Goal: Information Seeking & Learning: Check status

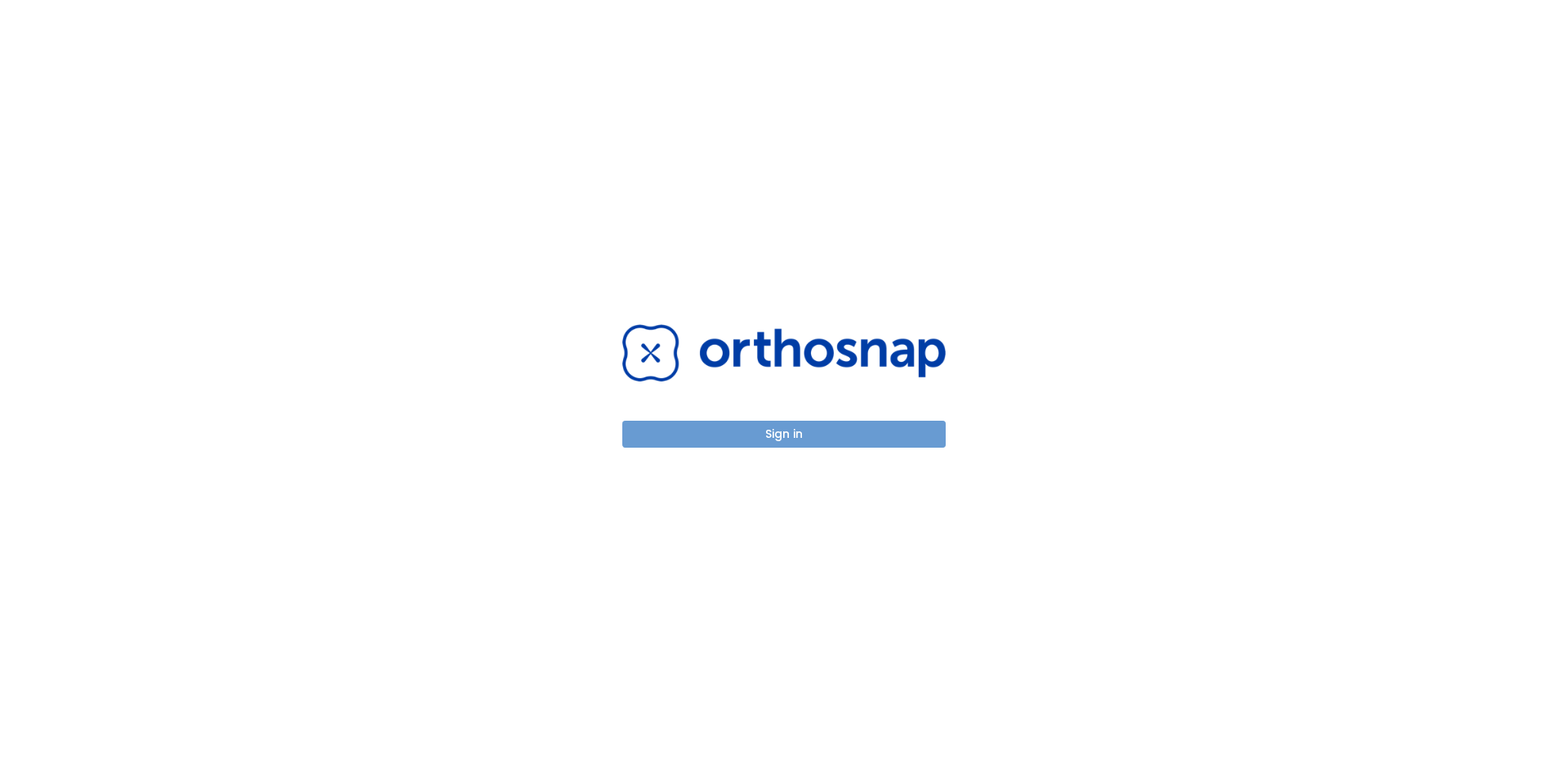
click at [751, 433] on button "Sign in" at bounding box center [784, 434] width 323 height 27
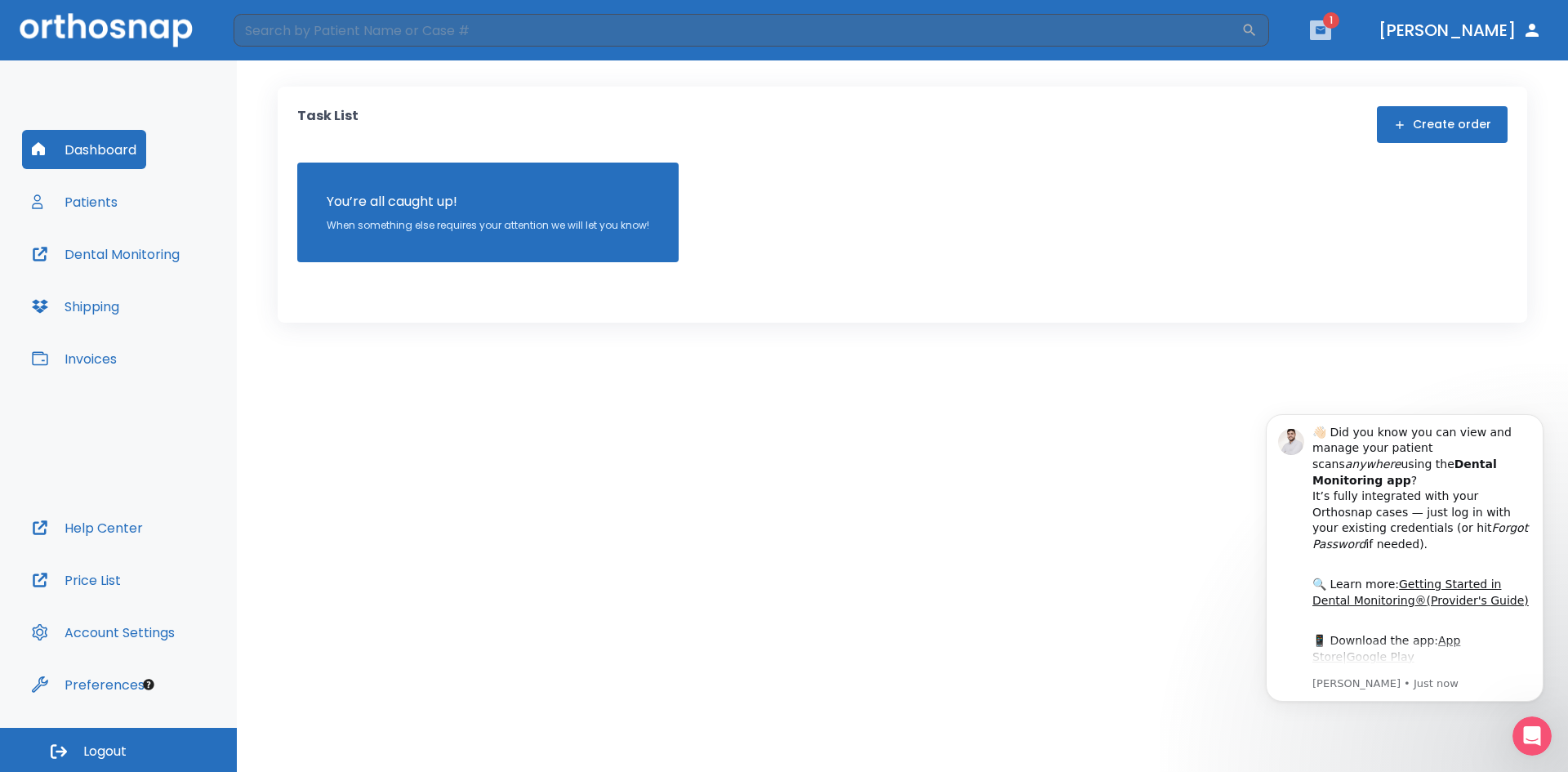
click at [1325, 32] on icon "button" at bounding box center [1321, 30] width 10 height 7
click at [1260, 66] on li "Gregory Phillips 2" at bounding box center [1303, 66] width 174 height 32
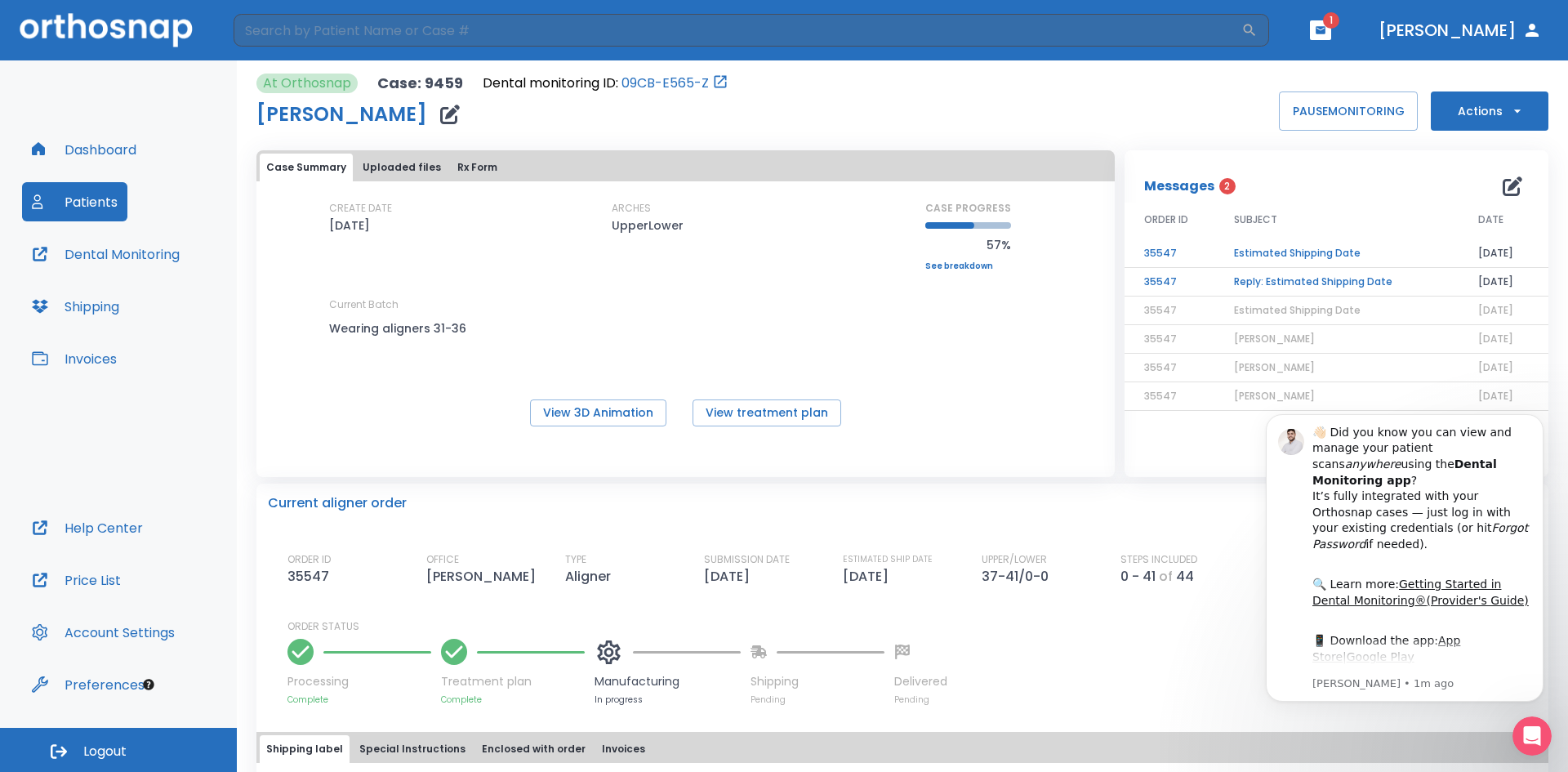
click at [1199, 522] on div "Current aligner order ORDER ID 35547 OFFICE Cohen, Larry TYPE Aligner SUBMISSIO…" at bounding box center [903, 595] width 1292 height 223
click at [1248, 686] on div "Processing Complete Treatment plan Complete Manufacturing In progress Shipping …" at bounding box center [913, 670] width 1250 height 72
click at [1326, 32] on icon "button" at bounding box center [1321, 30] width 11 height 11
click at [1271, 67] on li "Gregory Phillips 2" at bounding box center [1304, 68] width 174 height 32
click at [1538, 419] on icon "Dismiss notification" at bounding box center [1538, 418] width 6 height 6
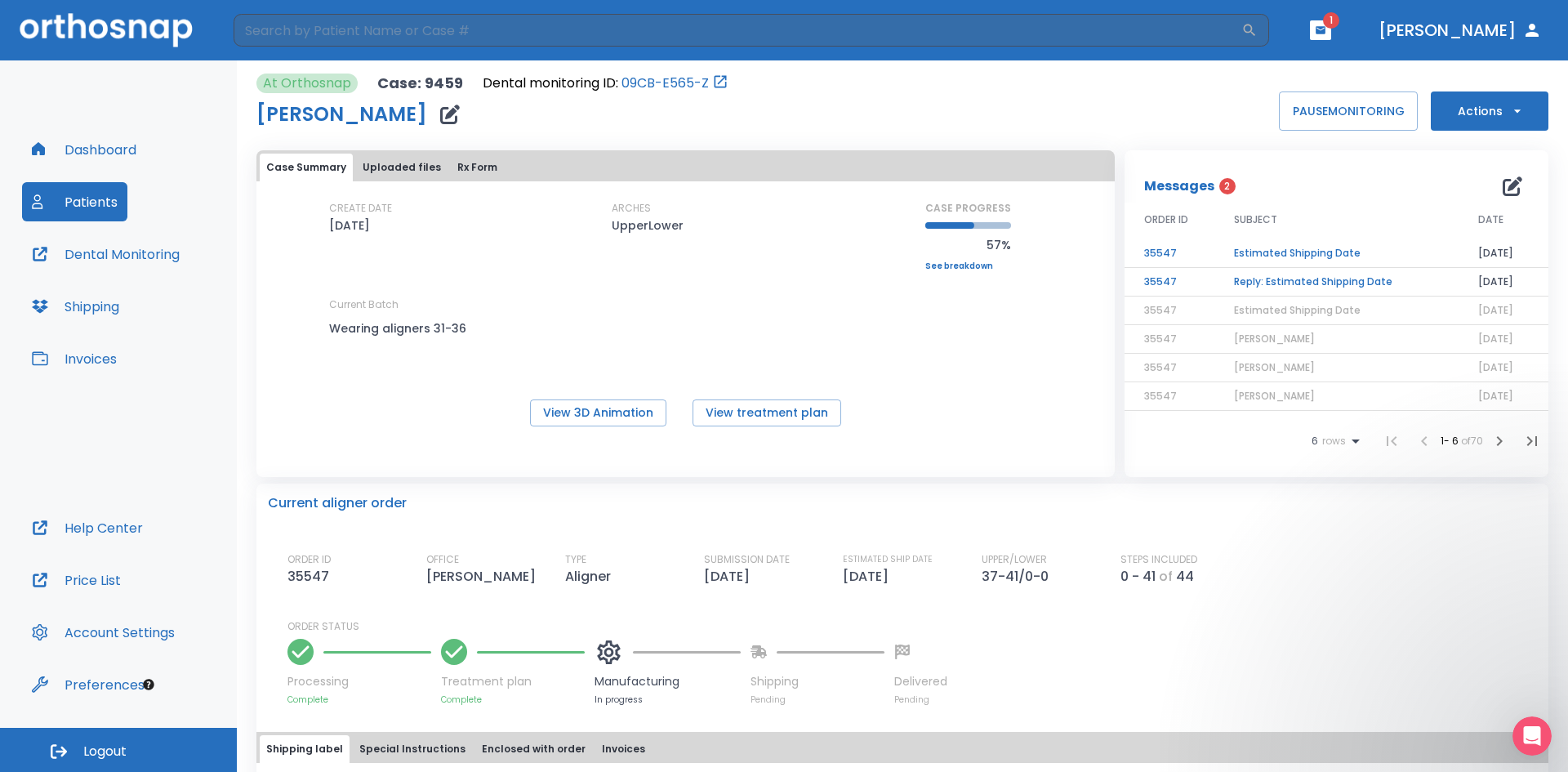
click at [1287, 279] on td "Reply: Estimated Shipping Date" at bounding box center [1336, 282] width 245 height 29
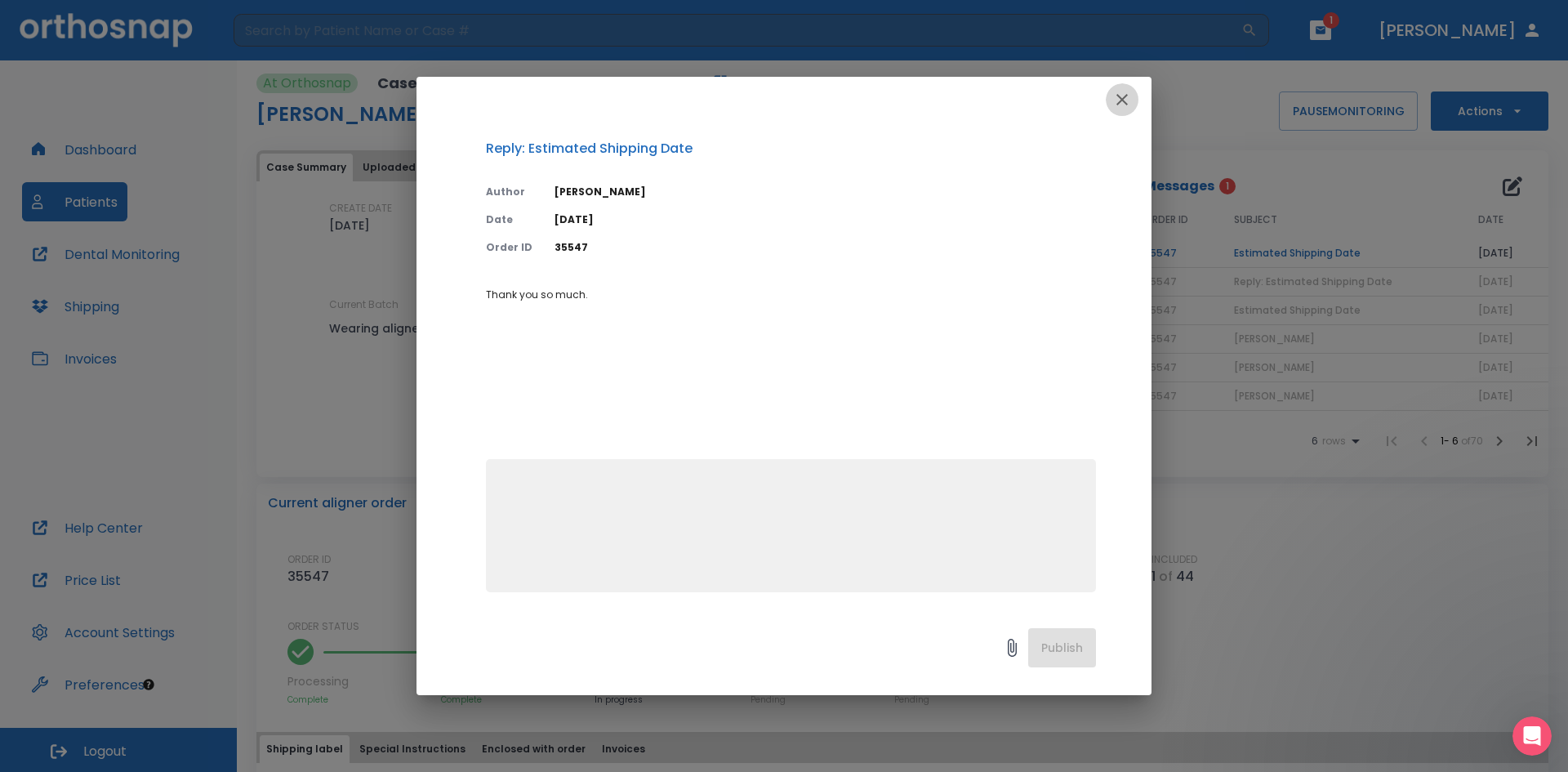
click at [1119, 88] on button "button" at bounding box center [1121, 99] width 32 height 32
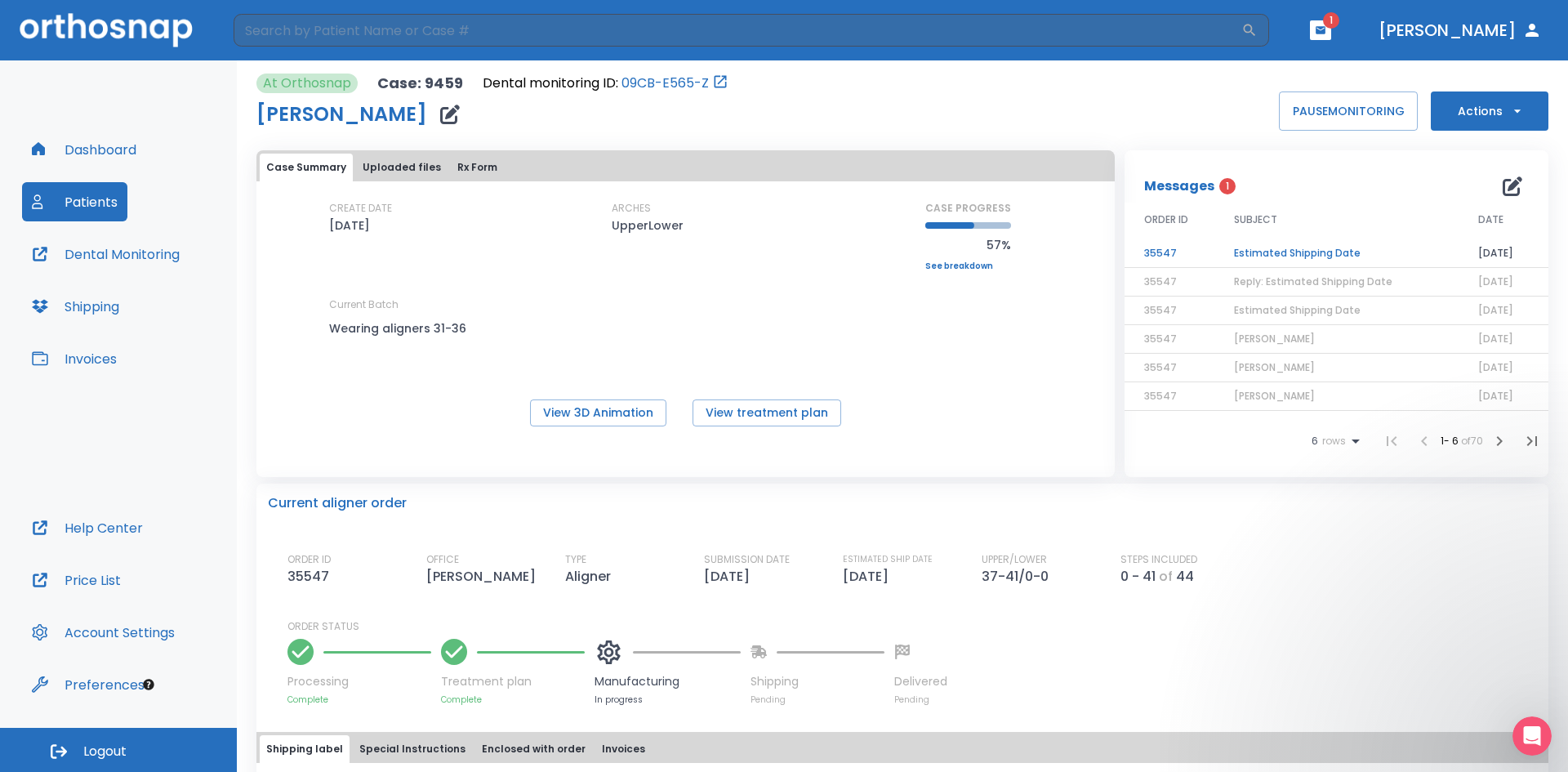
click at [1284, 312] on span "Estimated Shipping Date" at bounding box center [1297, 309] width 126 height 14
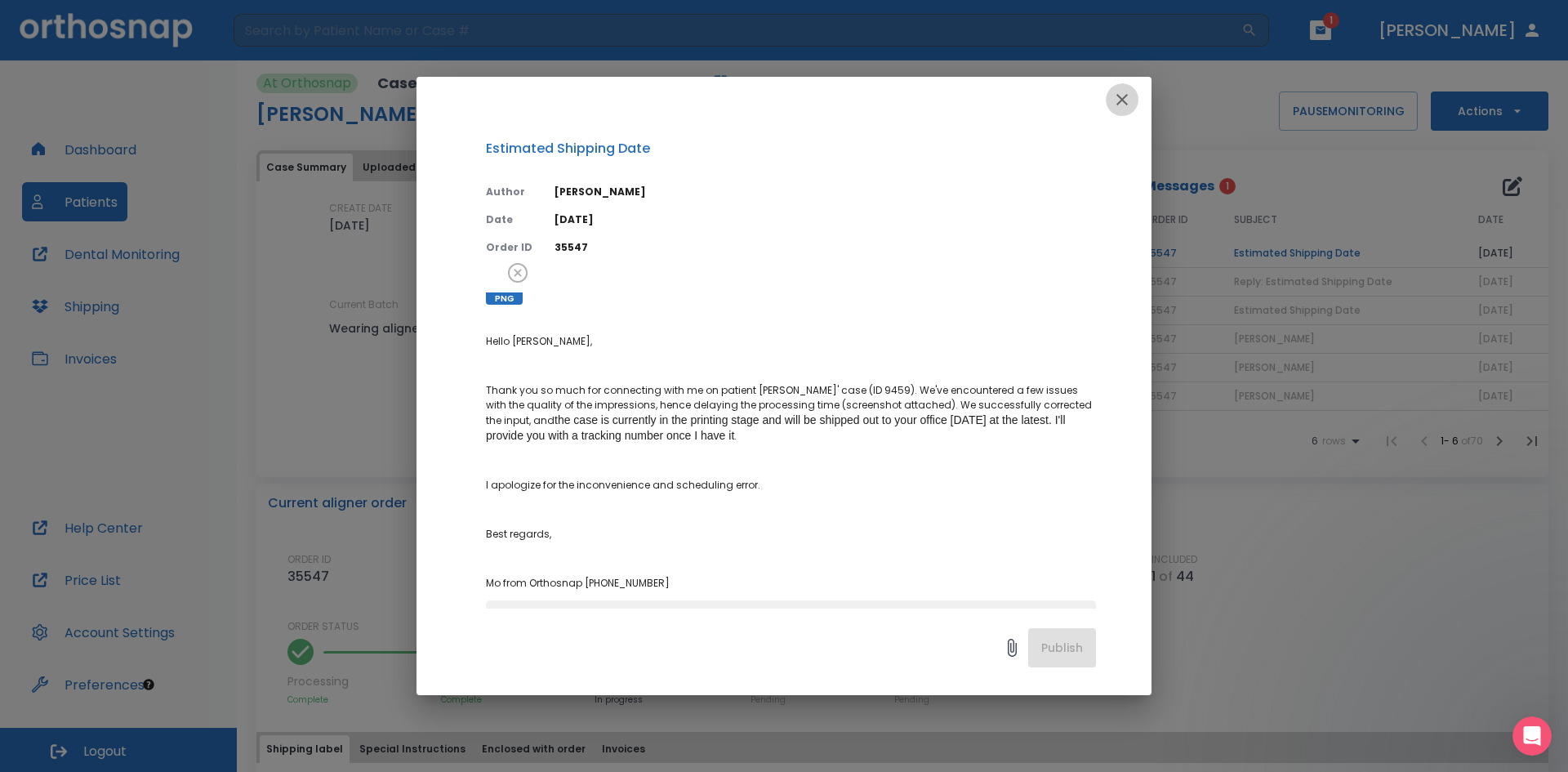
click at [1127, 94] on icon "button" at bounding box center [1121, 99] width 19 height 19
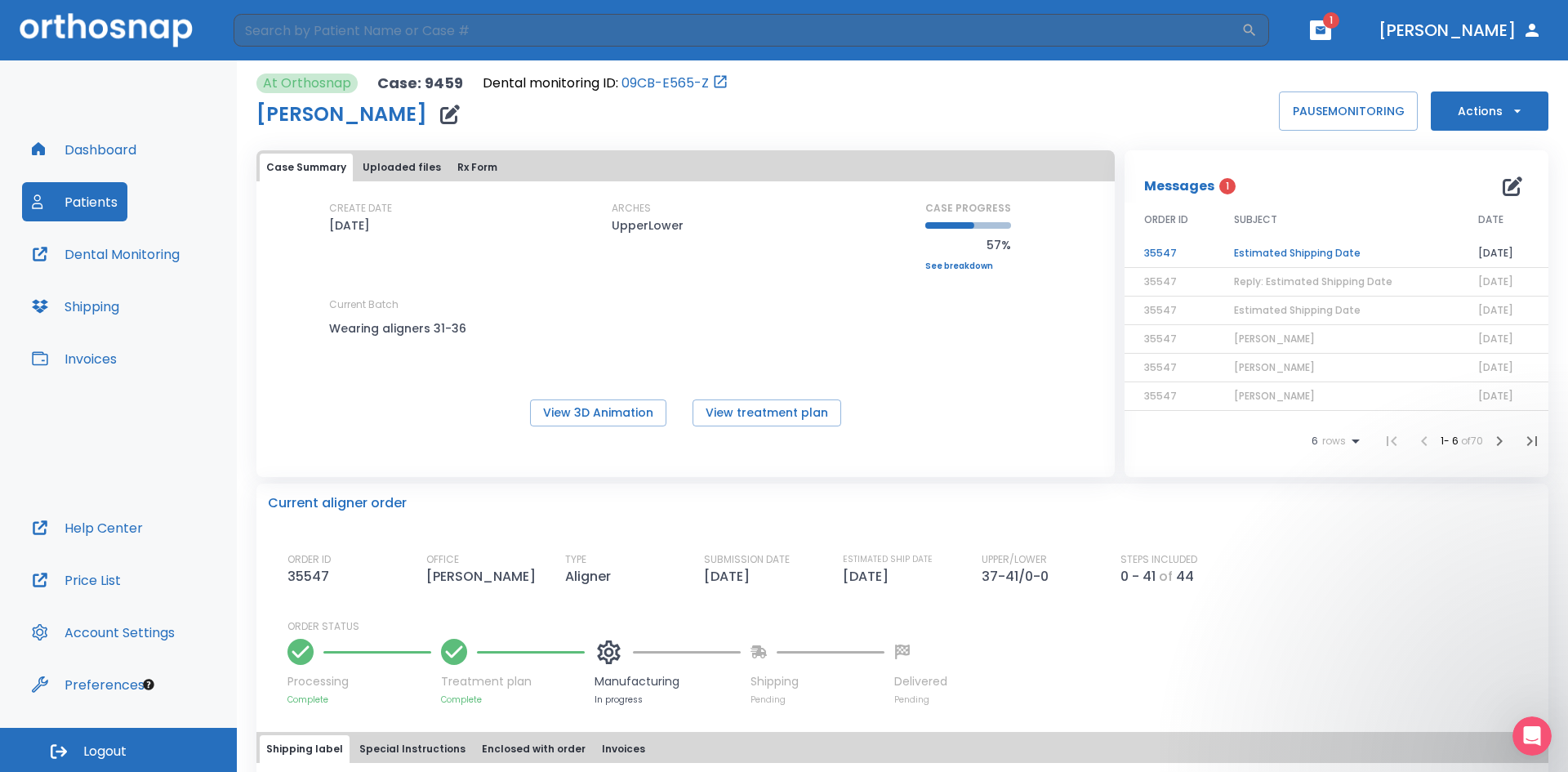
click at [1299, 278] on span "Reply: Estimated Shipping Date" at bounding box center [1313, 281] width 159 height 14
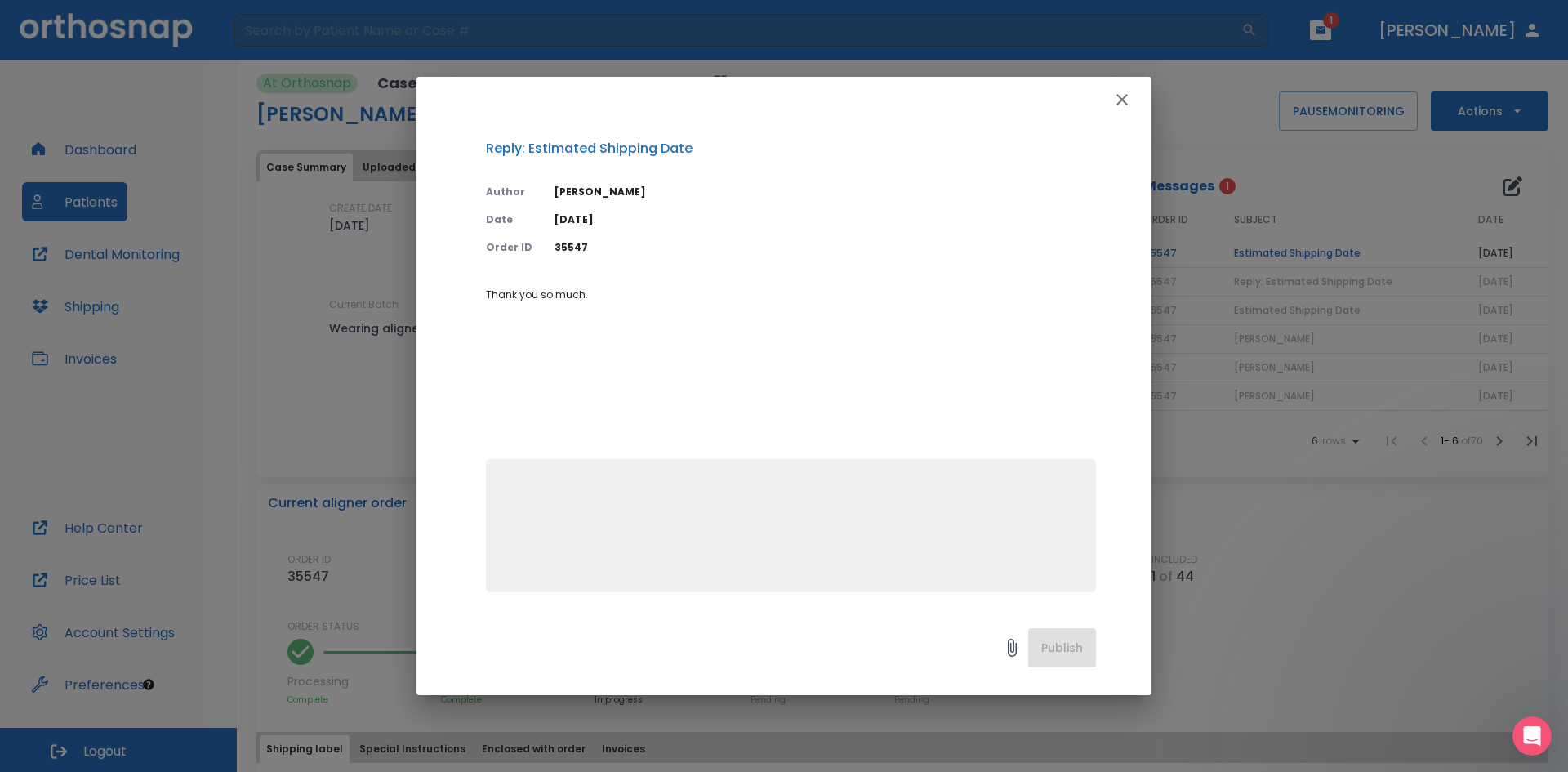
click at [1126, 93] on icon "button" at bounding box center [1121, 99] width 19 height 19
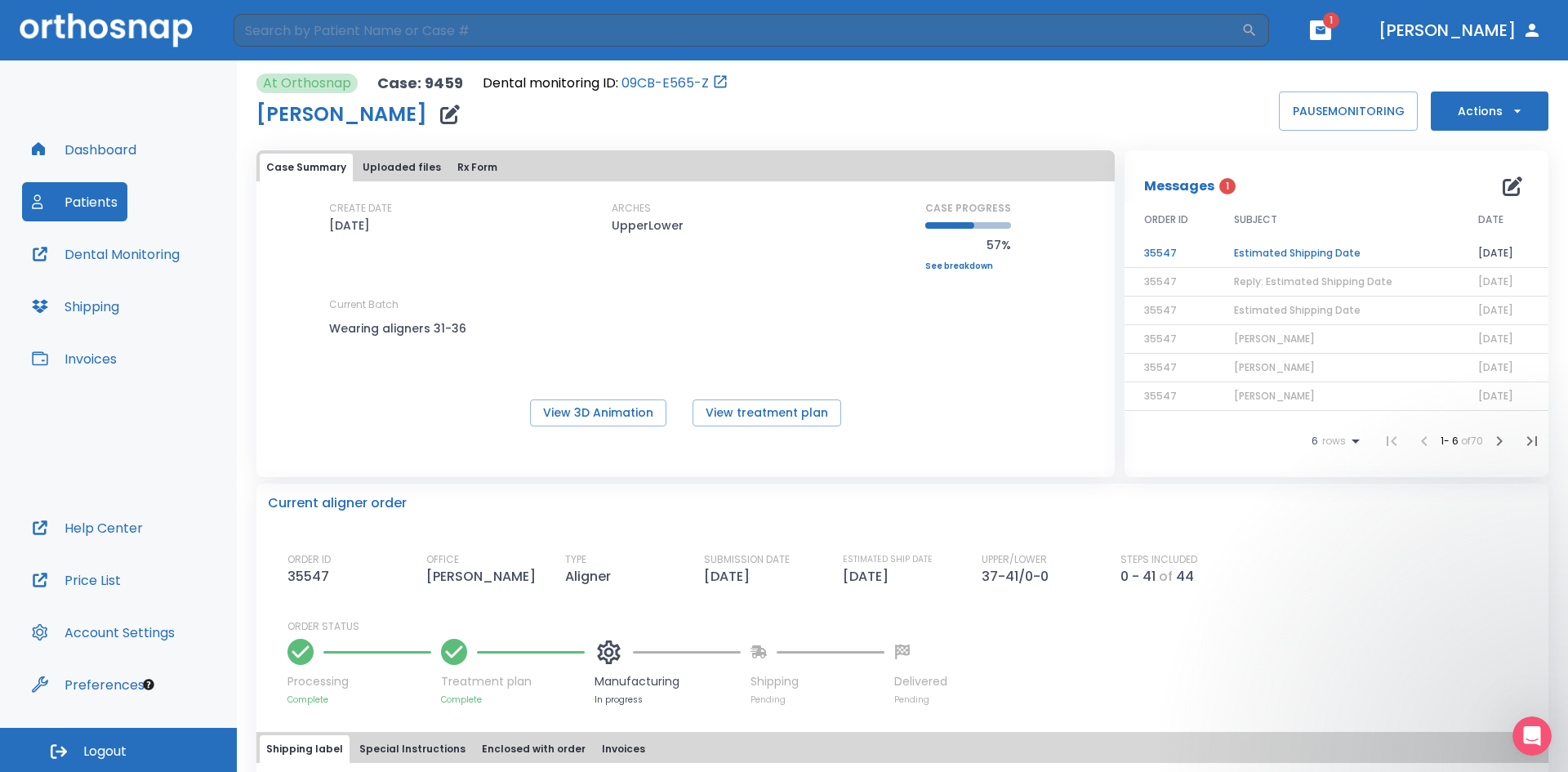
click at [1286, 252] on td "Estimated Shipping Date" at bounding box center [1336, 253] width 245 height 29
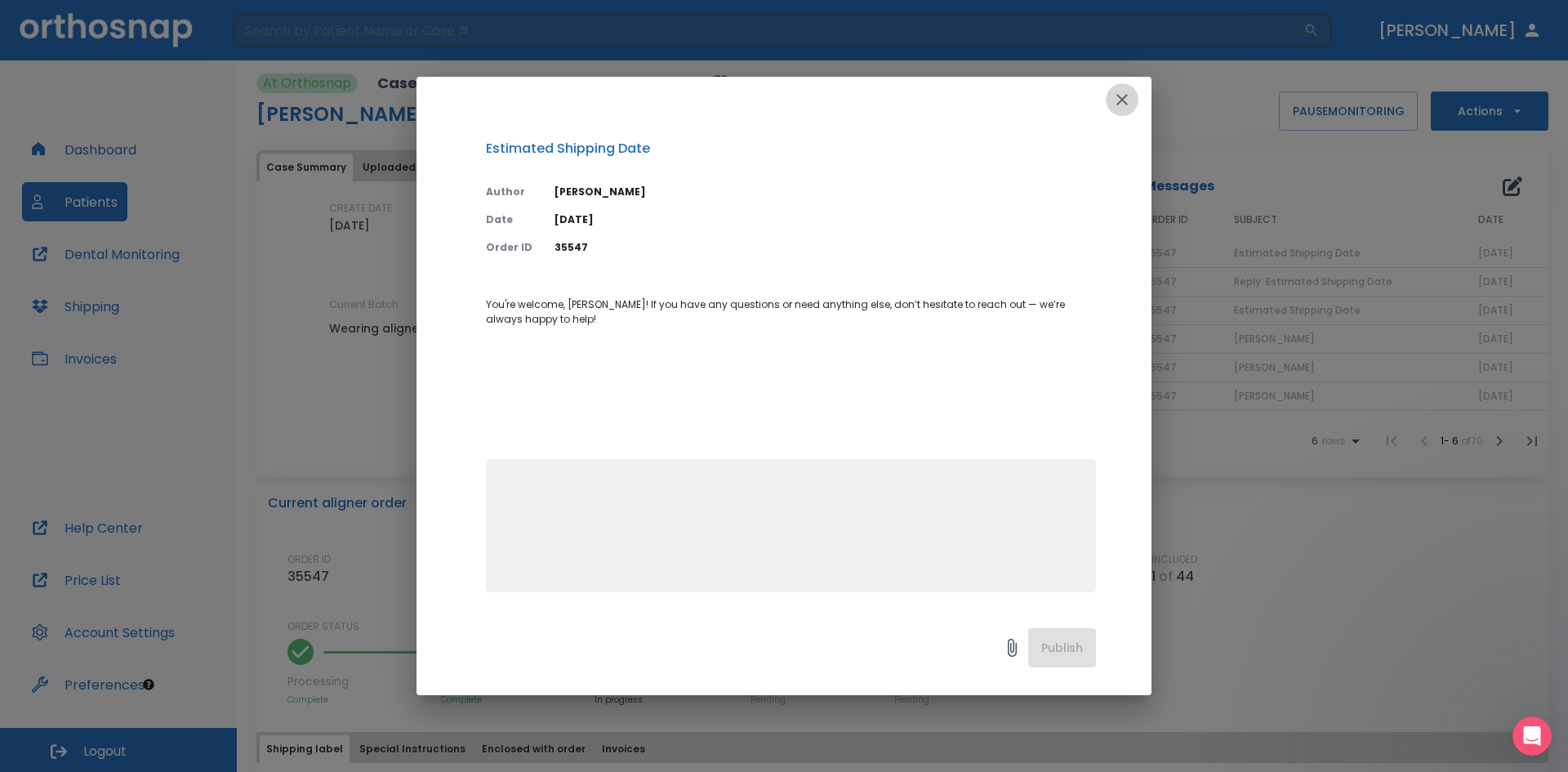
click at [1124, 96] on icon "button" at bounding box center [1121, 99] width 19 height 19
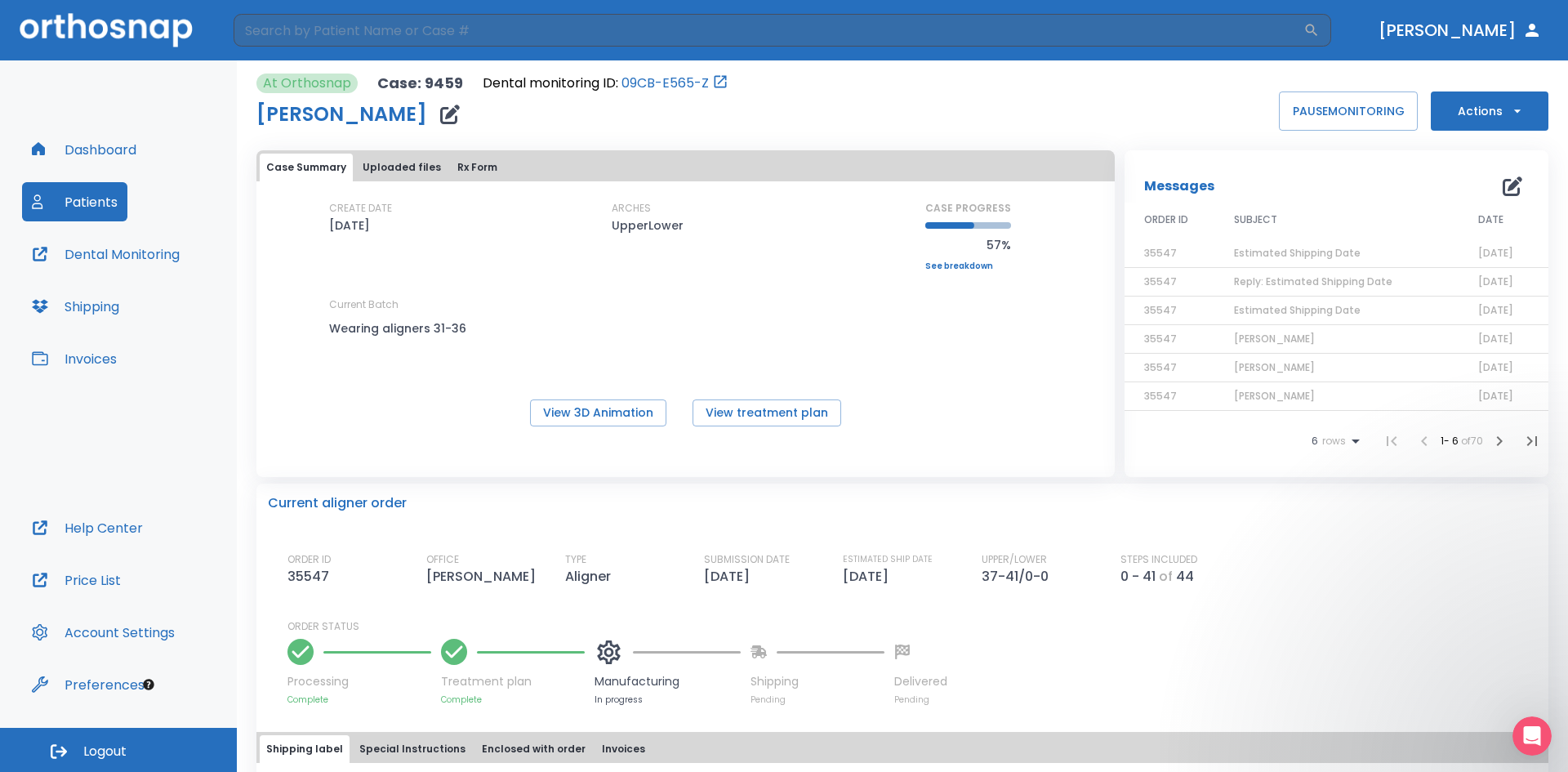
click at [1240, 336] on span "Gregory Phillips" at bounding box center [1275, 338] width 81 height 14
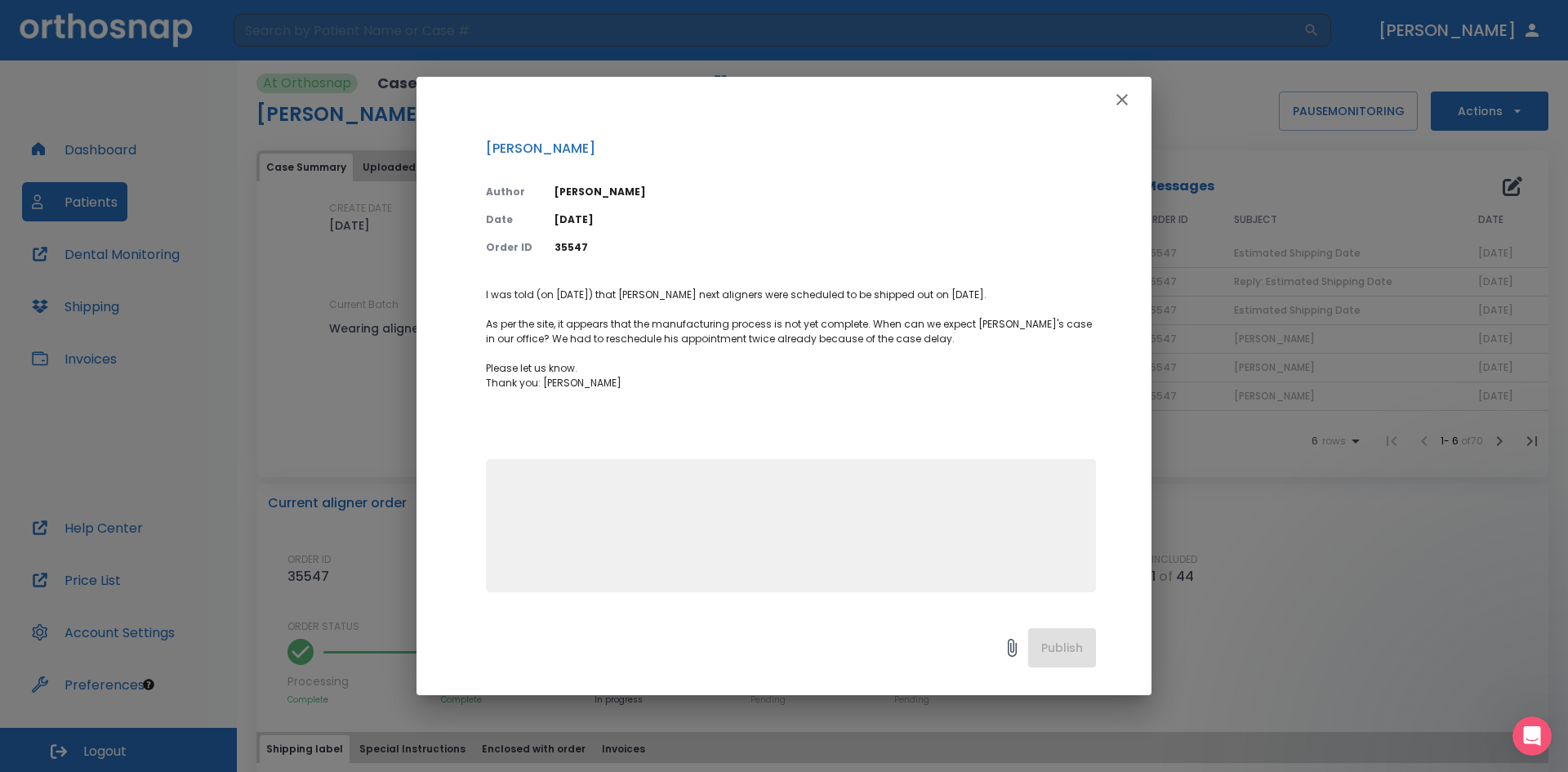
click at [1113, 97] on icon "button" at bounding box center [1121, 99] width 19 height 19
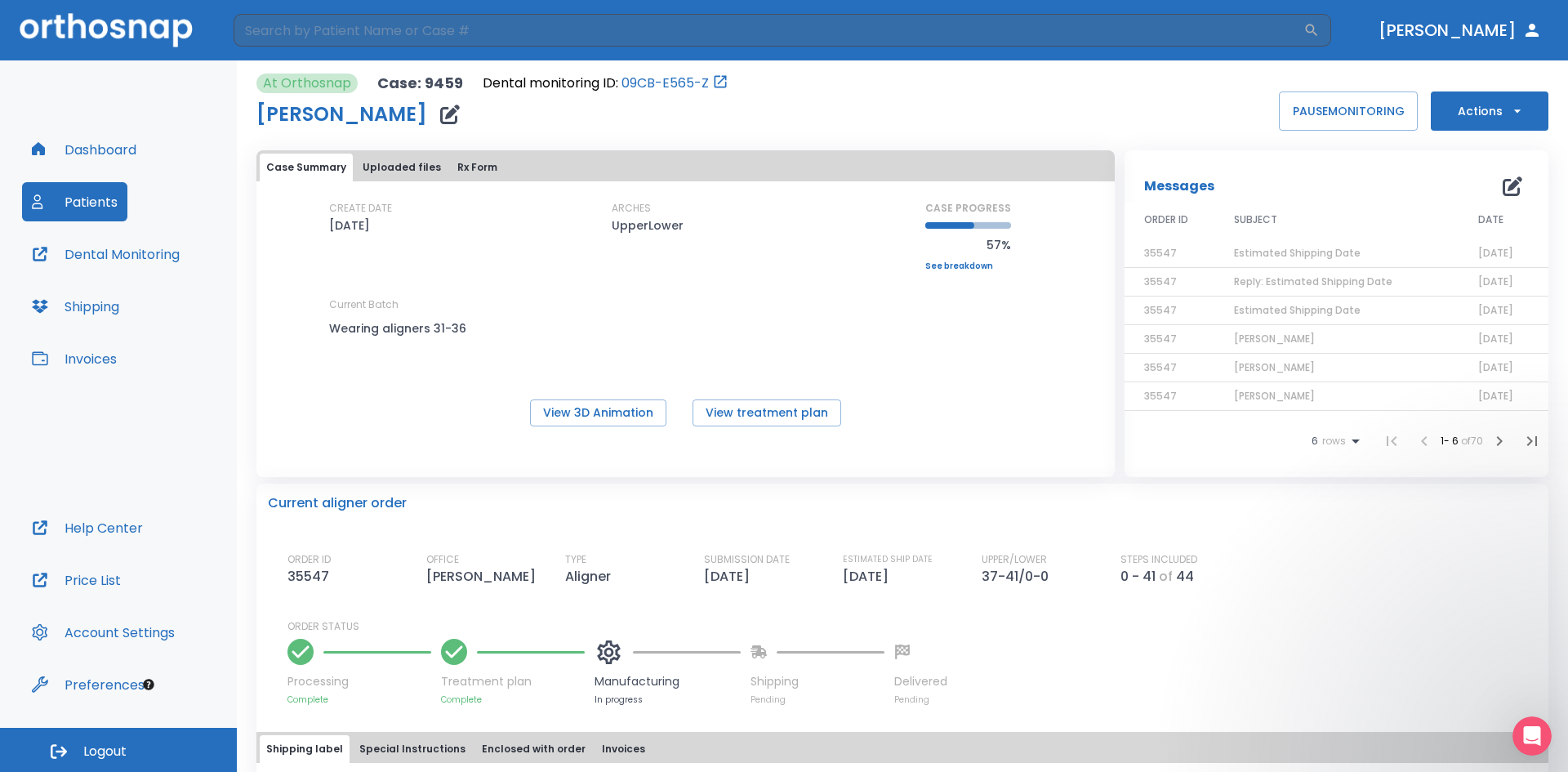
click at [1248, 286] on span "Reply: Estimated Shipping Date" at bounding box center [1313, 281] width 159 height 14
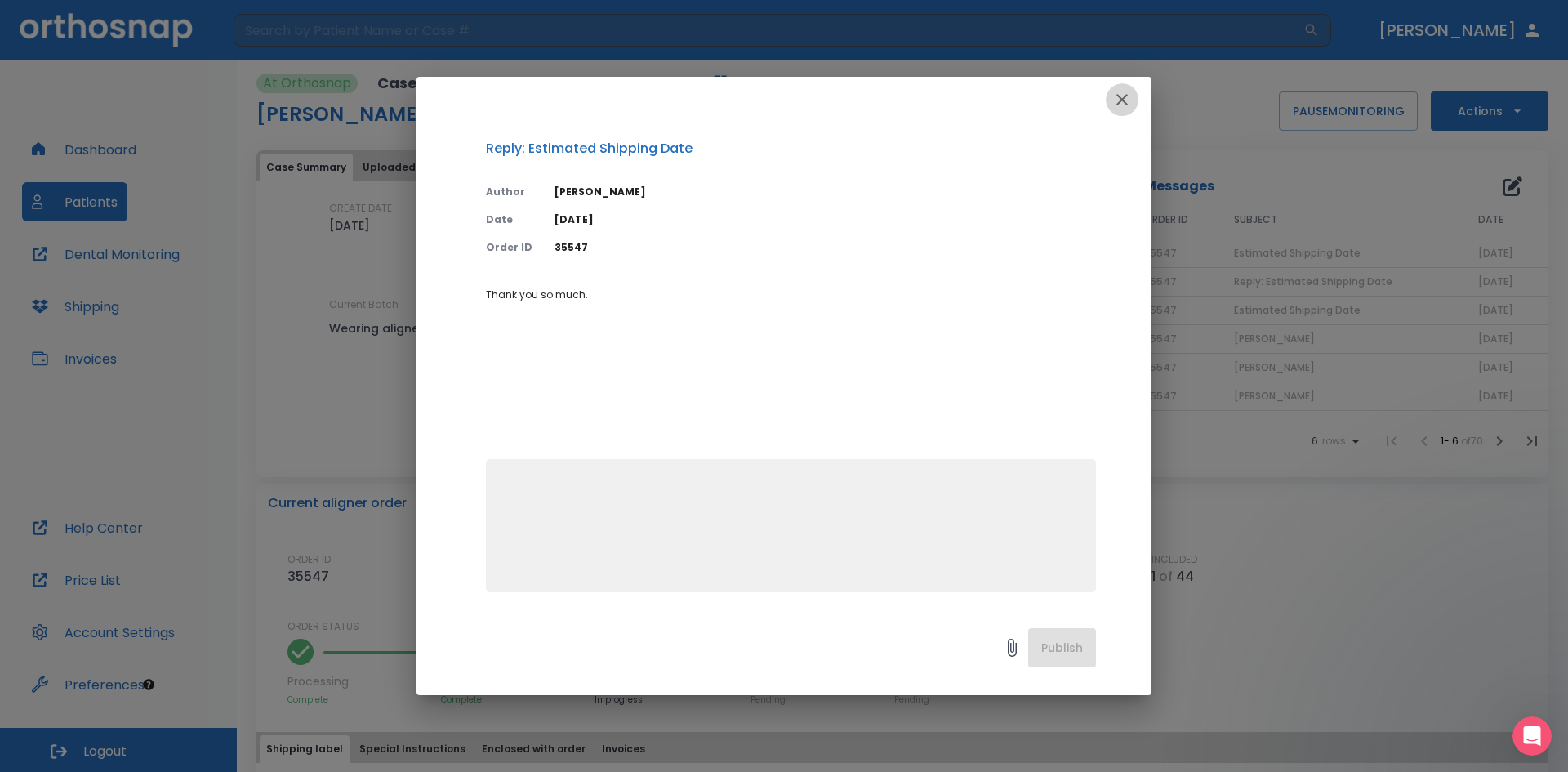
click at [1128, 104] on icon "button" at bounding box center [1121, 99] width 19 height 19
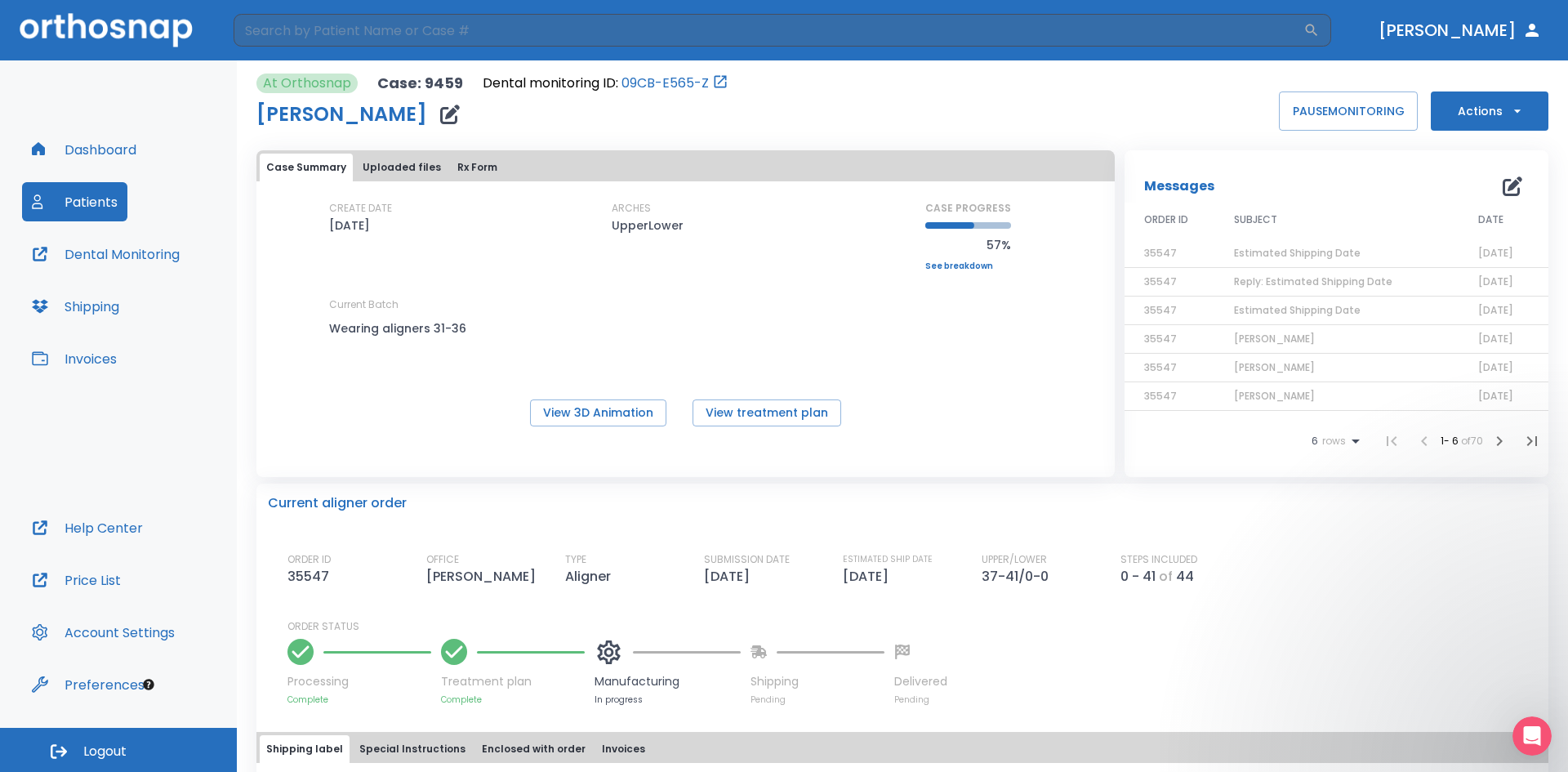
click at [1229, 260] on td "Estimated Shipping Date" at bounding box center [1336, 253] width 245 height 29
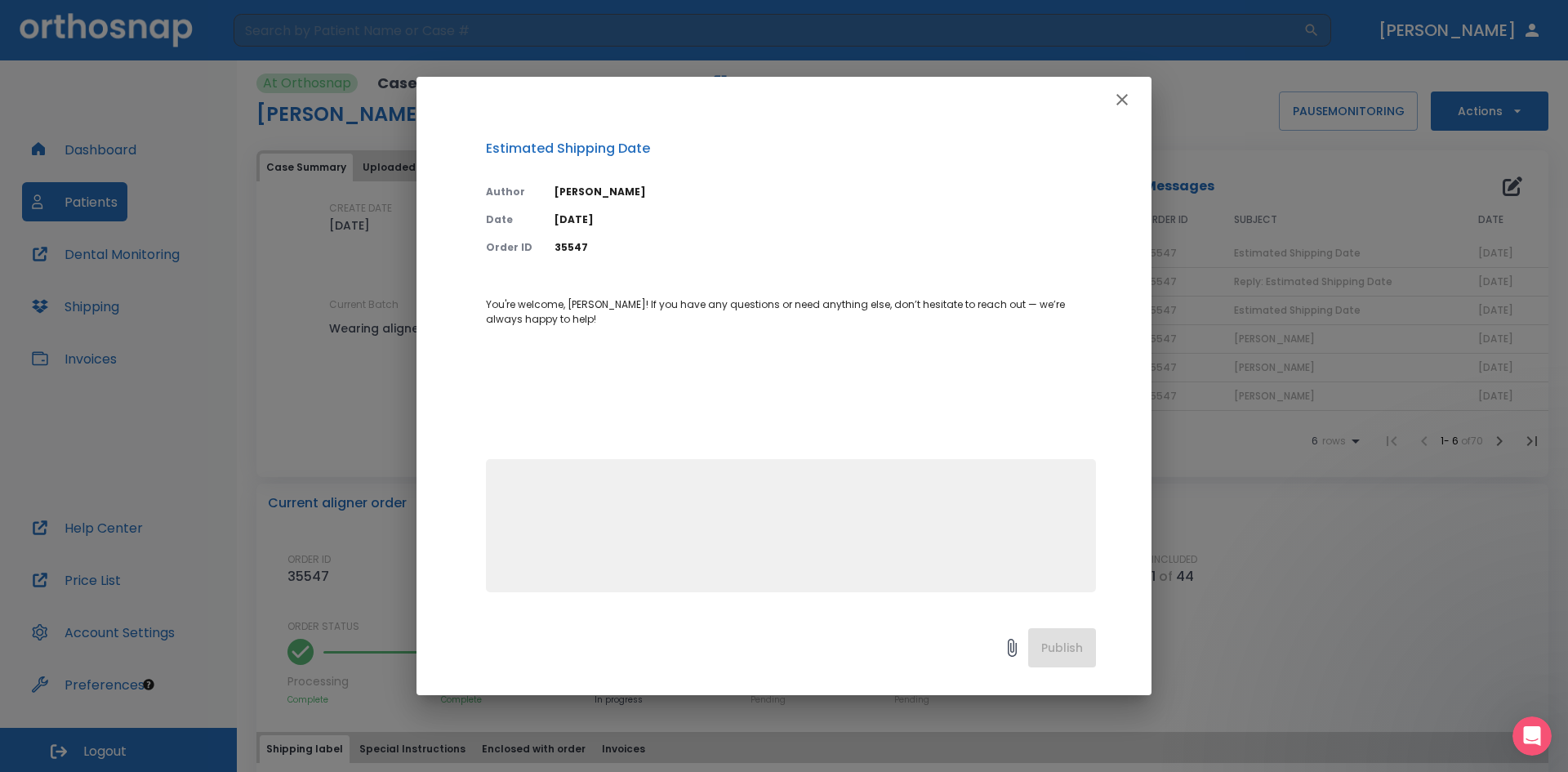
click at [1235, 238] on div "Estimated Shipping Date Author Ally Suazo Date 08/12/25 Order ID 35547 You're w…" at bounding box center [784, 386] width 1568 height 772
click at [1121, 93] on icon "button" at bounding box center [1121, 99] width 19 height 19
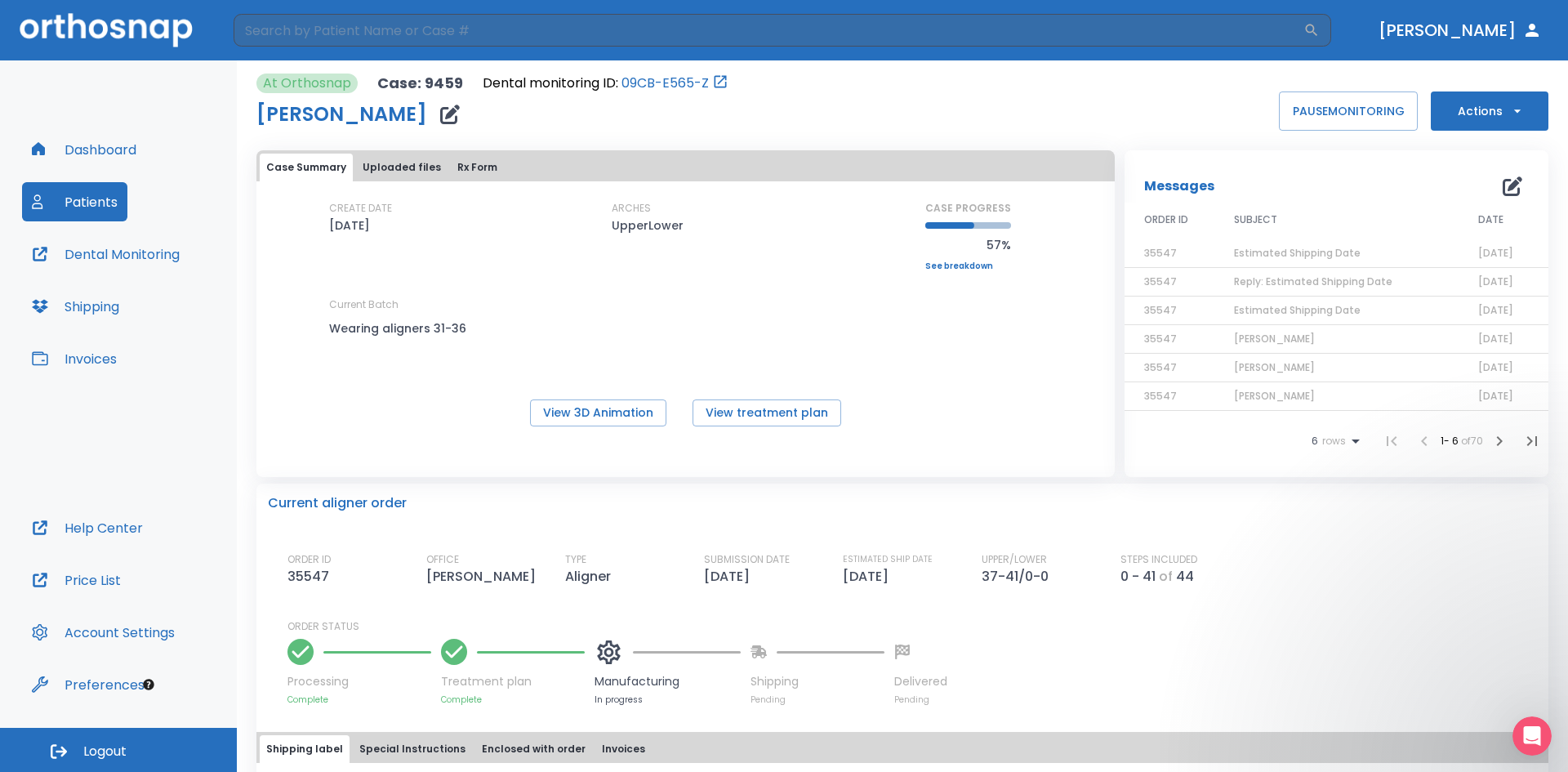
click at [1303, 309] on span "Estimated Shipping Date" at bounding box center [1297, 309] width 126 height 14
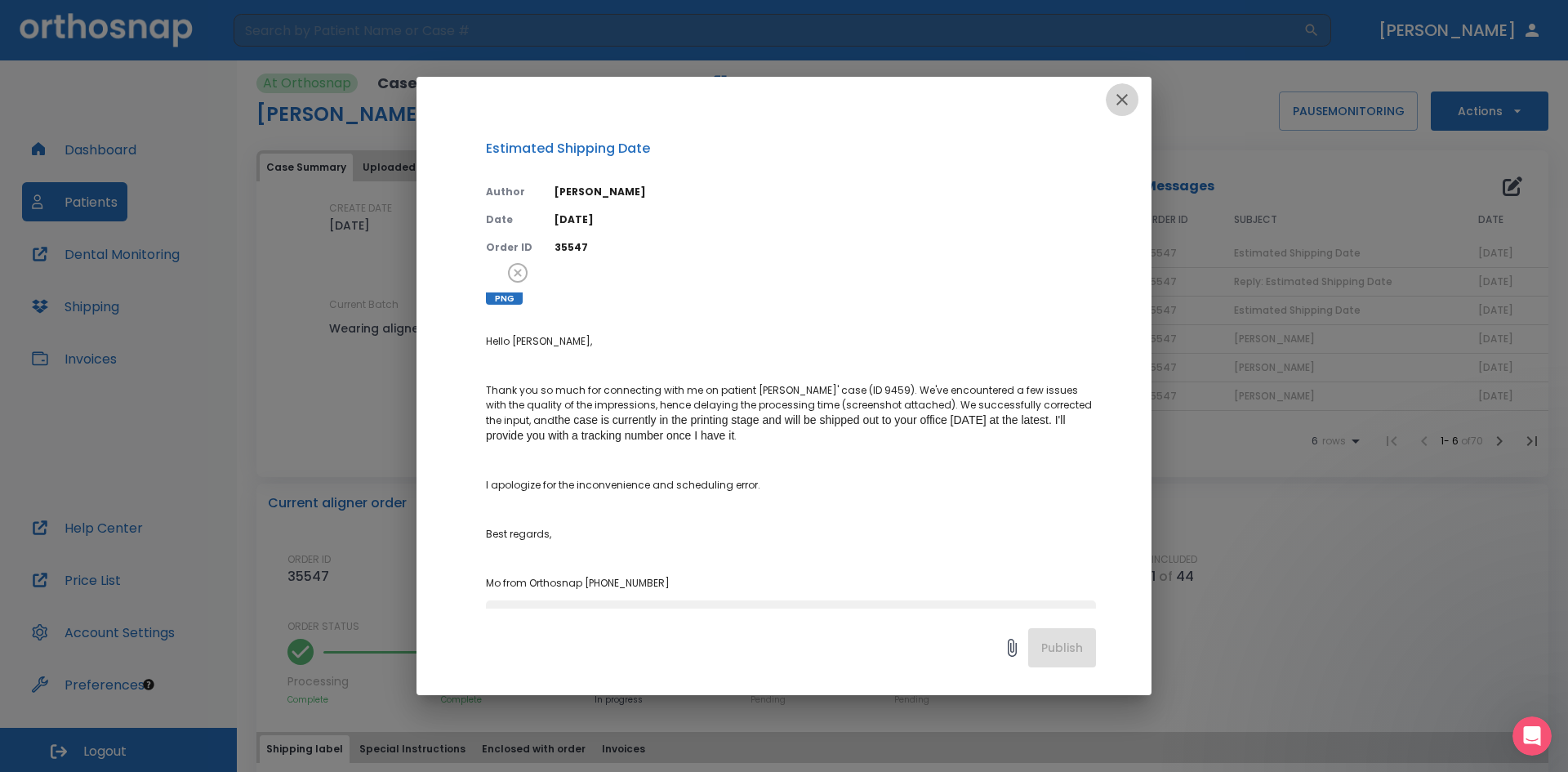
click at [1119, 101] on icon "button" at bounding box center [1121, 99] width 19 height 19
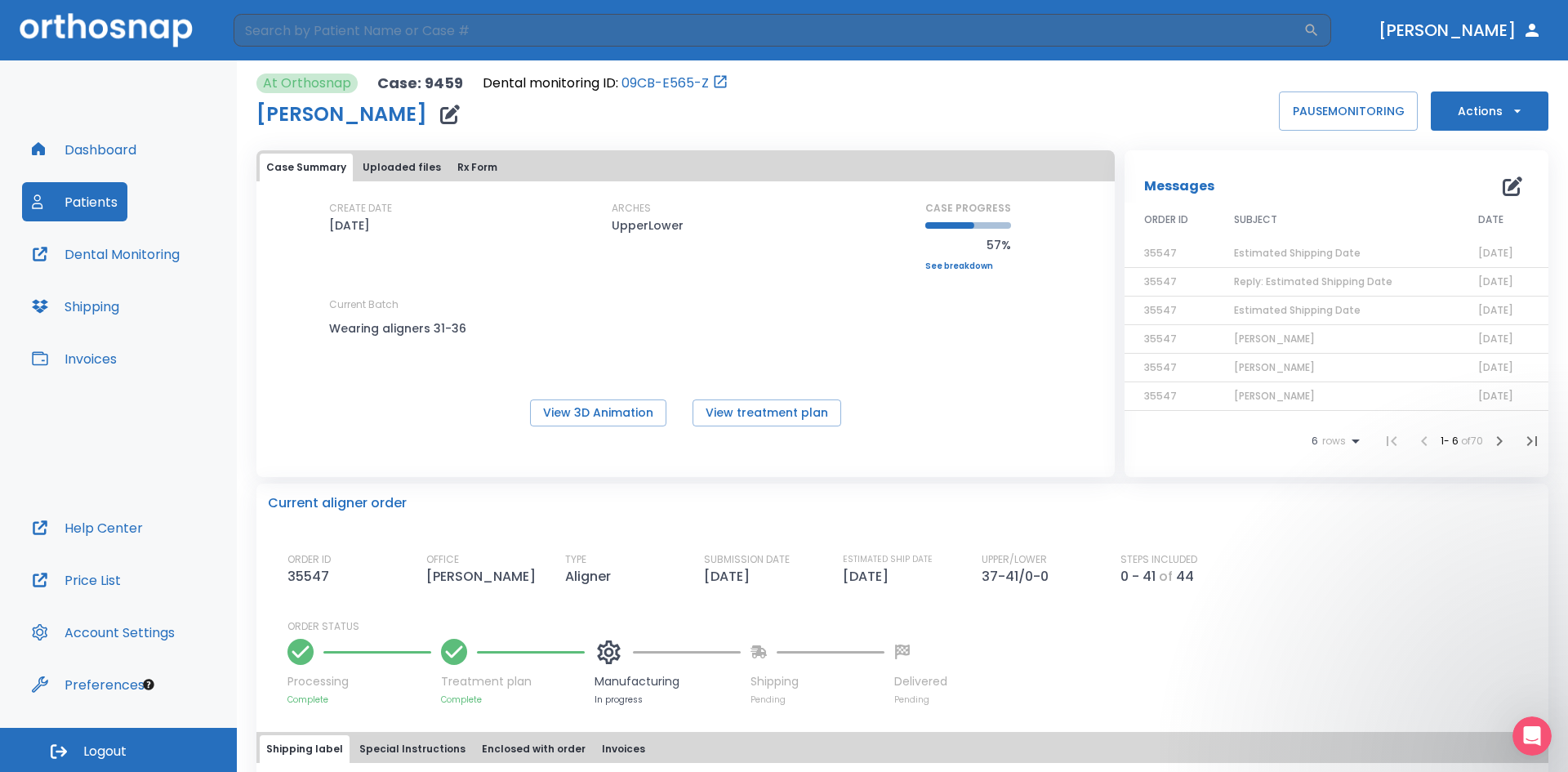
click at [1317, 283] on span "Reply: Estimated Shipping Date" at bounding box center [1313, 281] width 159 height 14
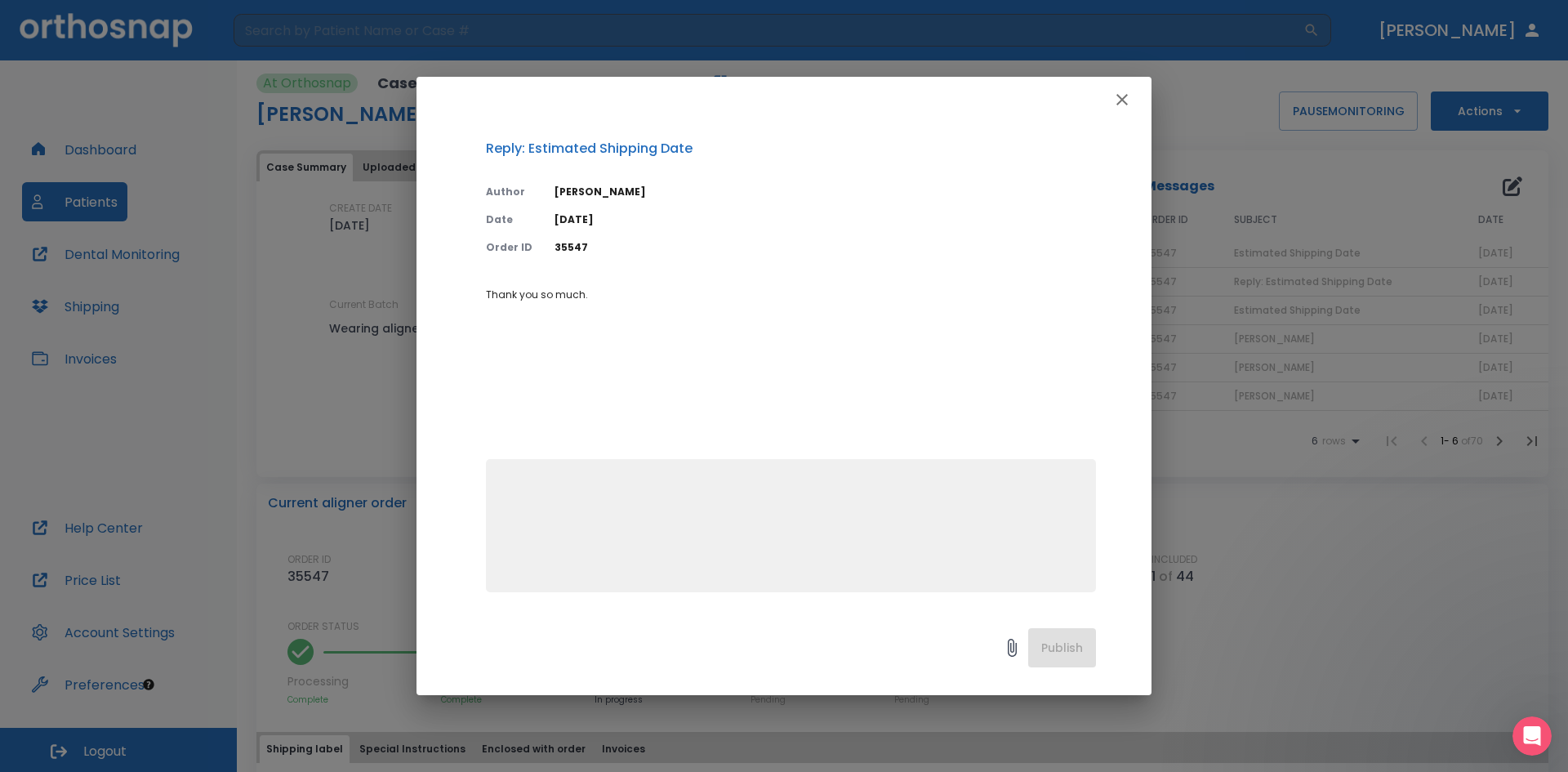
click at [1011, 648] on icon at bounding box center [1011, 647] width 19 height 19
click at [1011, 645] on icon at bounding box center [1011, 647] width 19 height 19
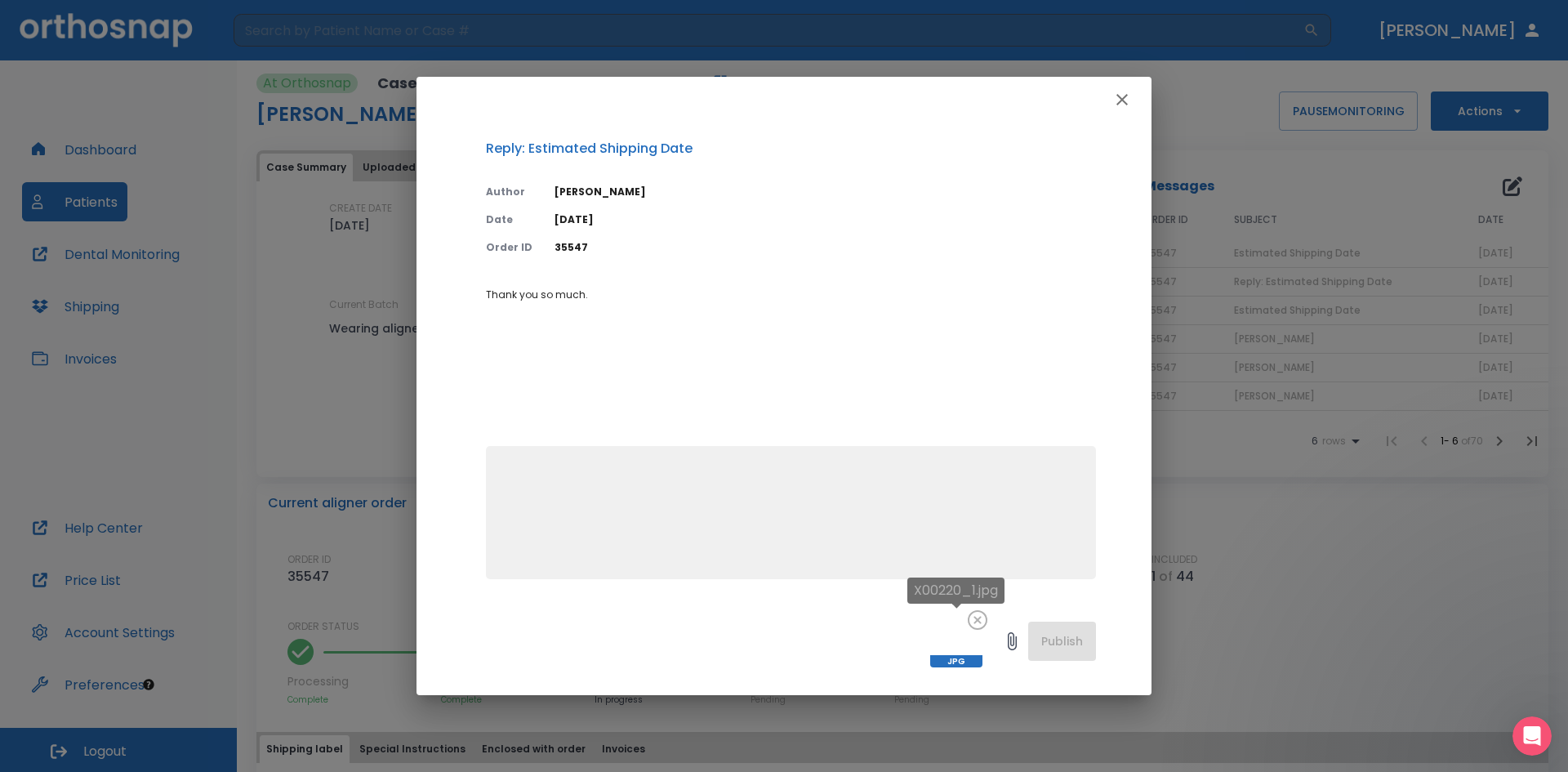
click at [976, 616] on icon at bounding box center [977, 621] width 17 height 17
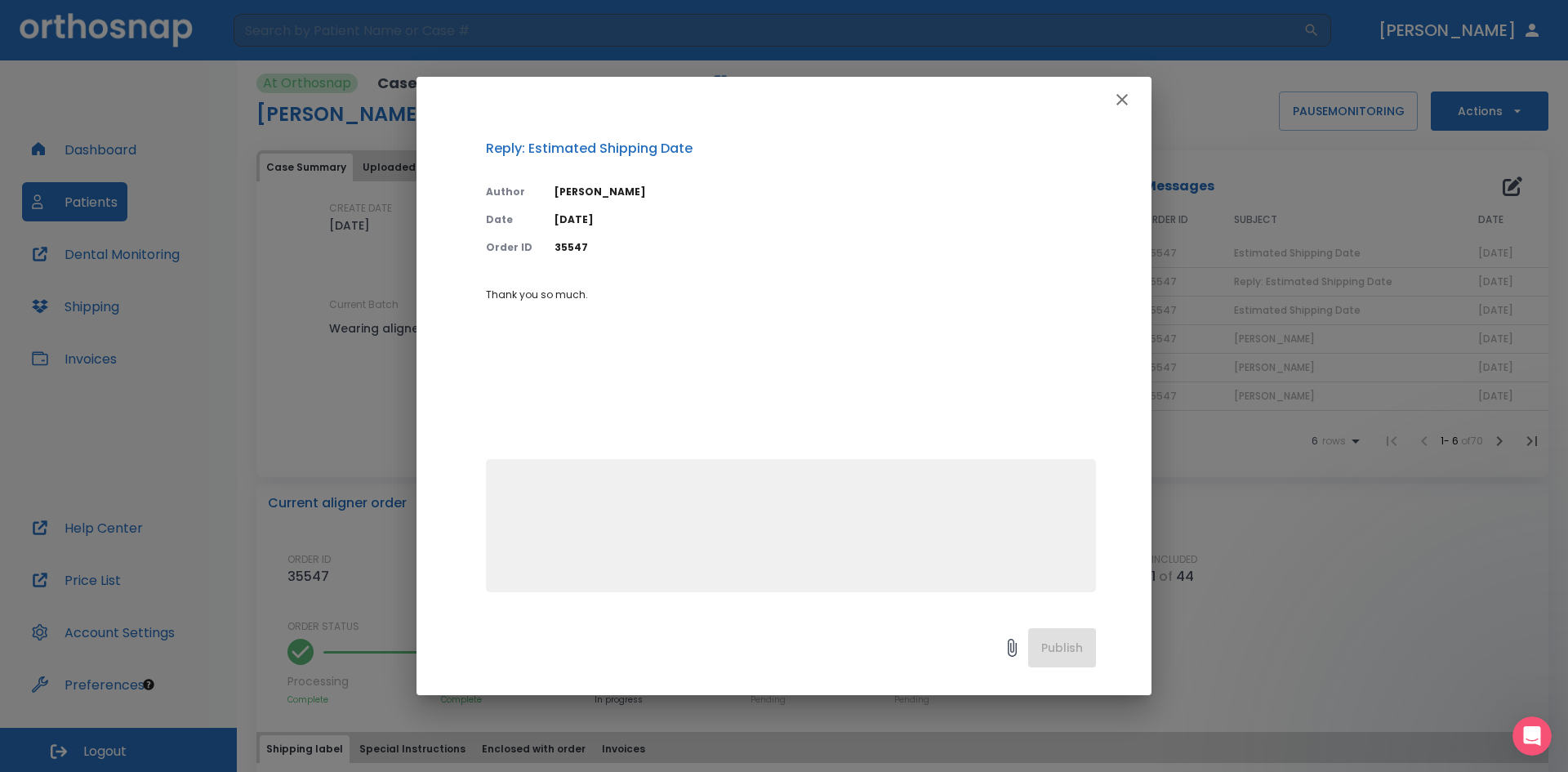
click at [1126, 95] on icon "button" at bounding box center [1122, 100] width 11 height 11
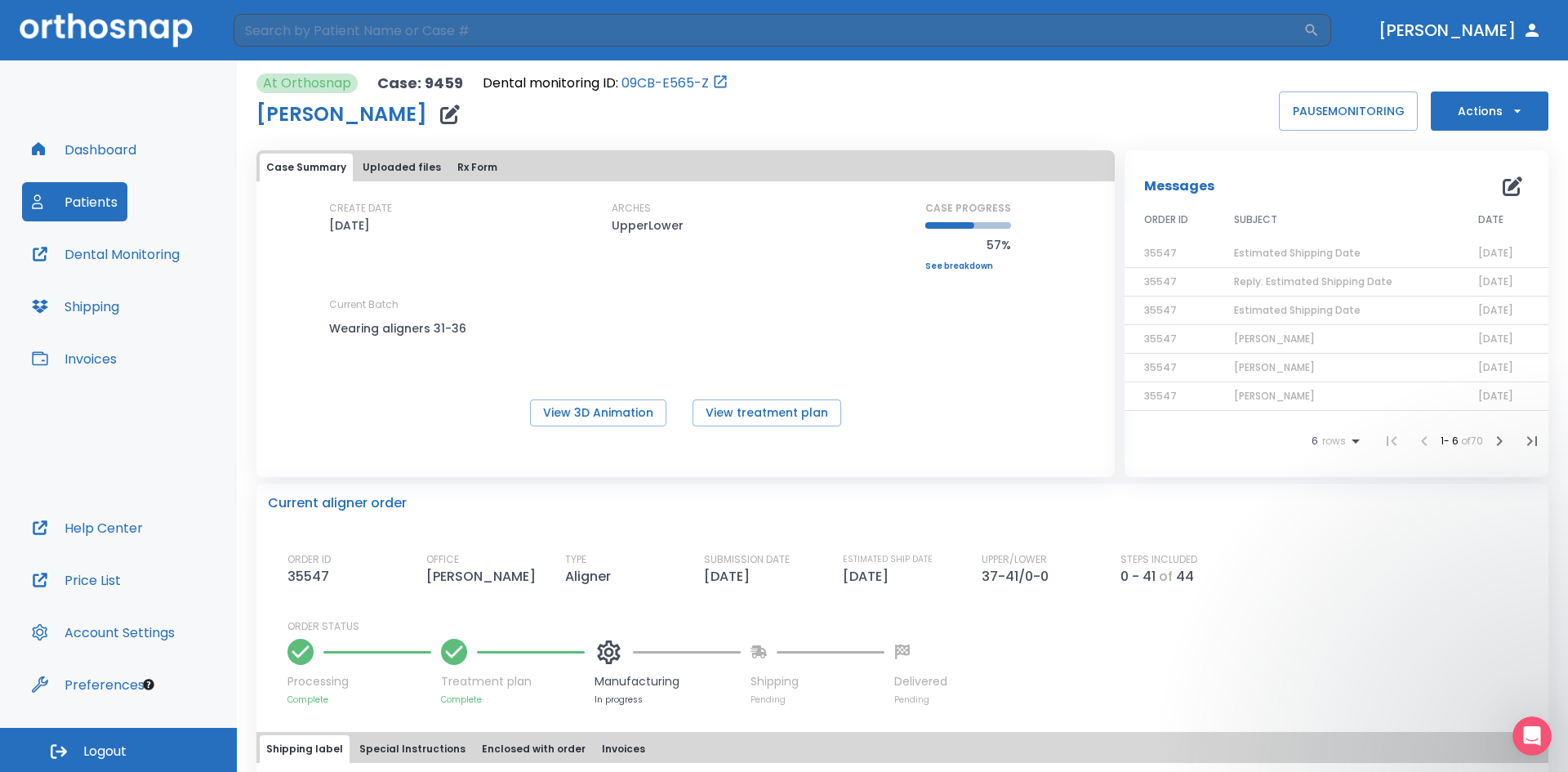
click at [1347, 256] on span "Estimated Shipping Date" at bounding box center [1297, 252] width 126 height 14
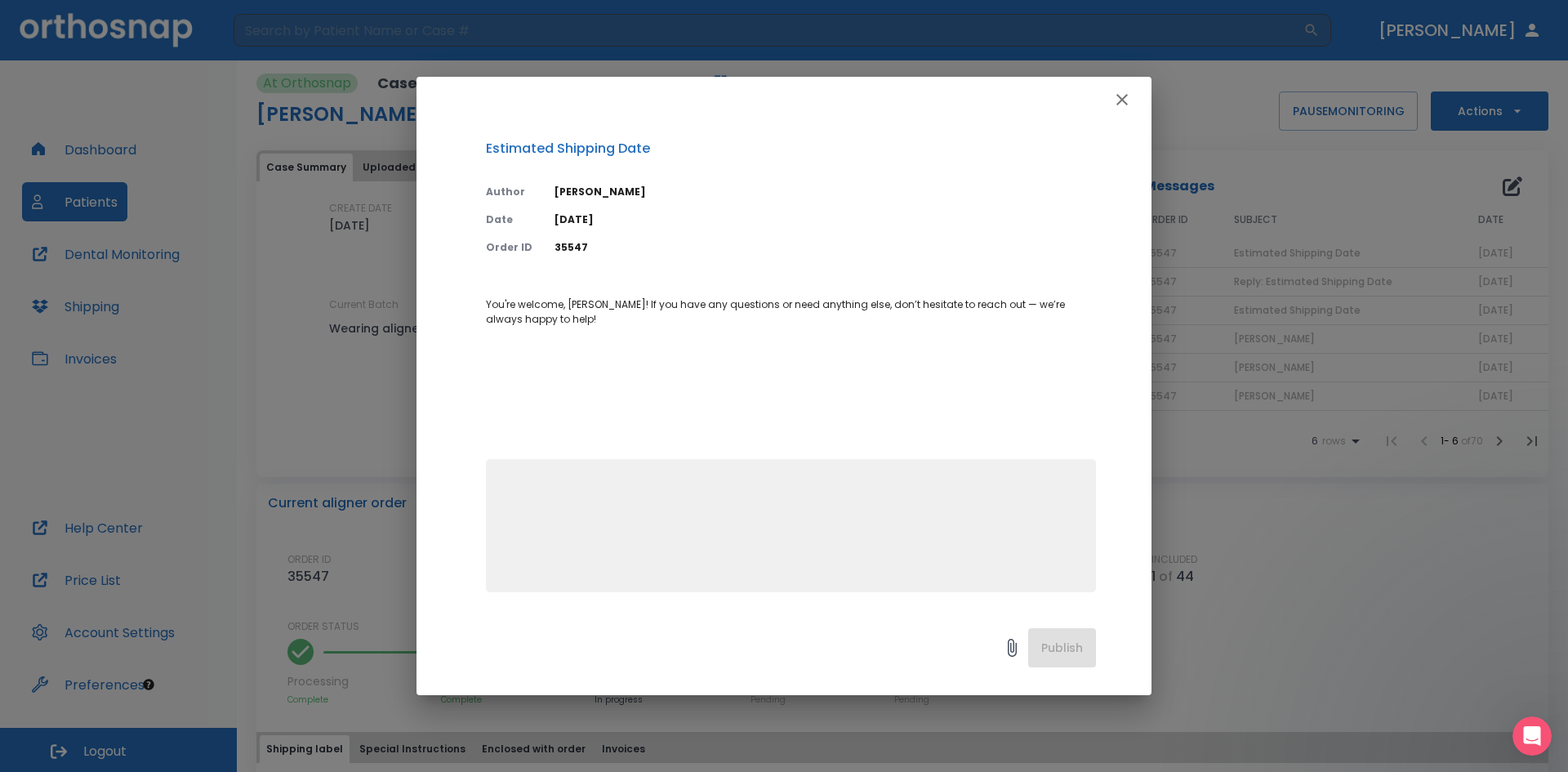
click at [1347, 256] on div "Estimated Shipping Date Author Ally Suazo Date 08/12/25 Order ID 35547 You're w…" at bounding box center [784, 386] width 1568 height 772
click at [1118, 95] on icon "button" at bounding box center [1122, 100] width 11 height 11
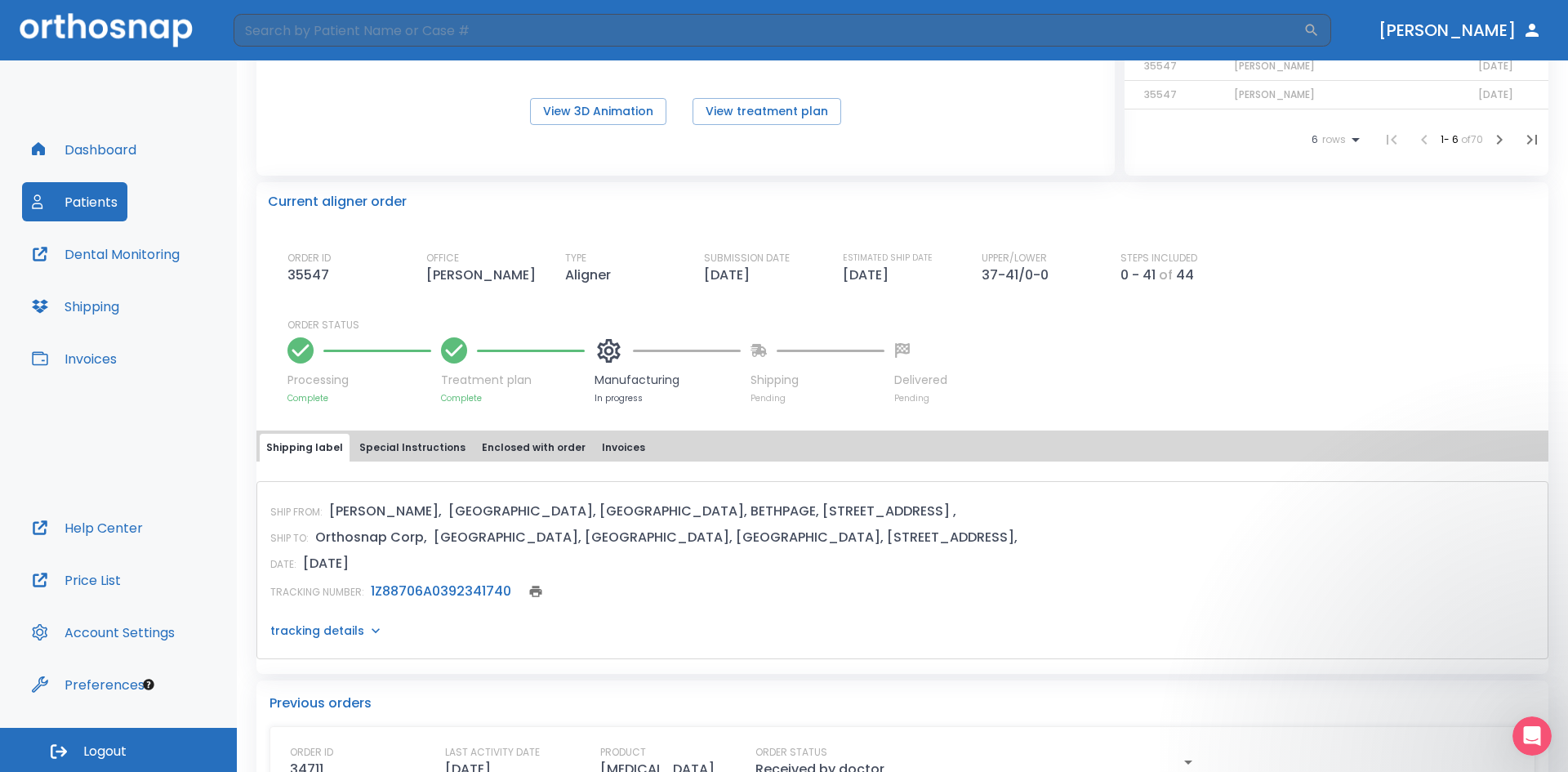
scroll to position [327, 0]
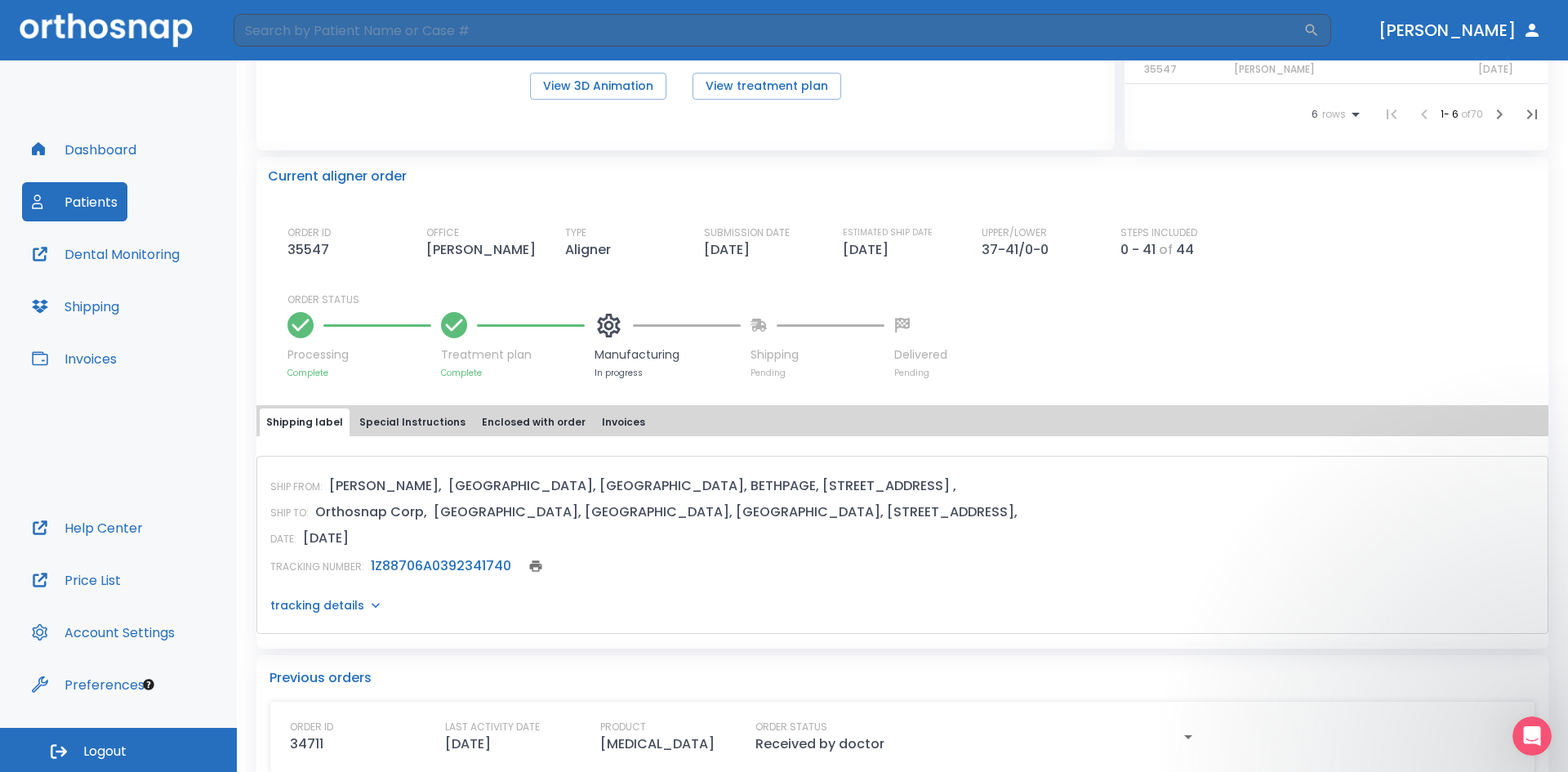
click at [343, 605] on p "tracking details" at bounding box center [317, 606] width 94 height 17
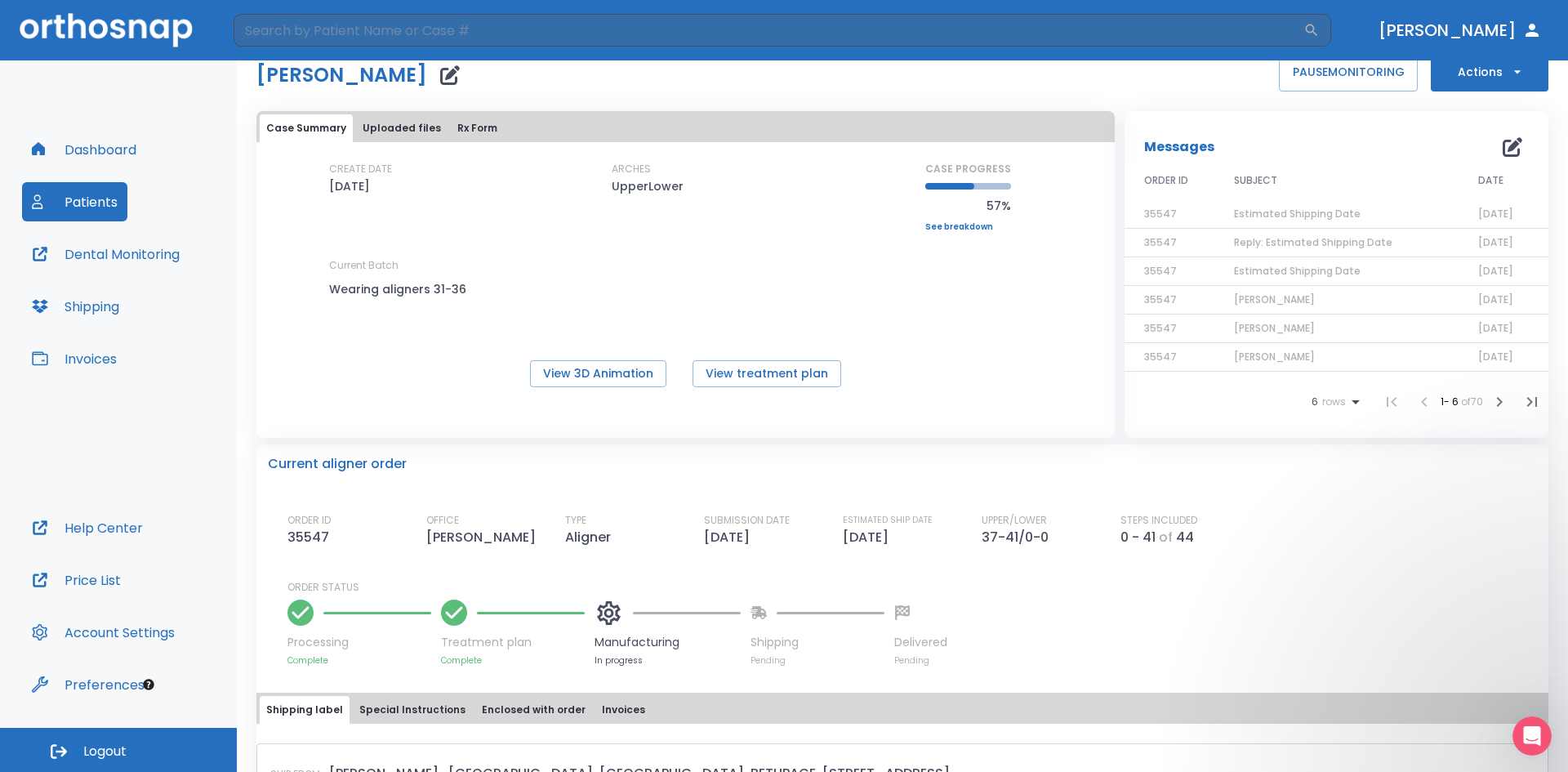
scroll to position [0, 0]
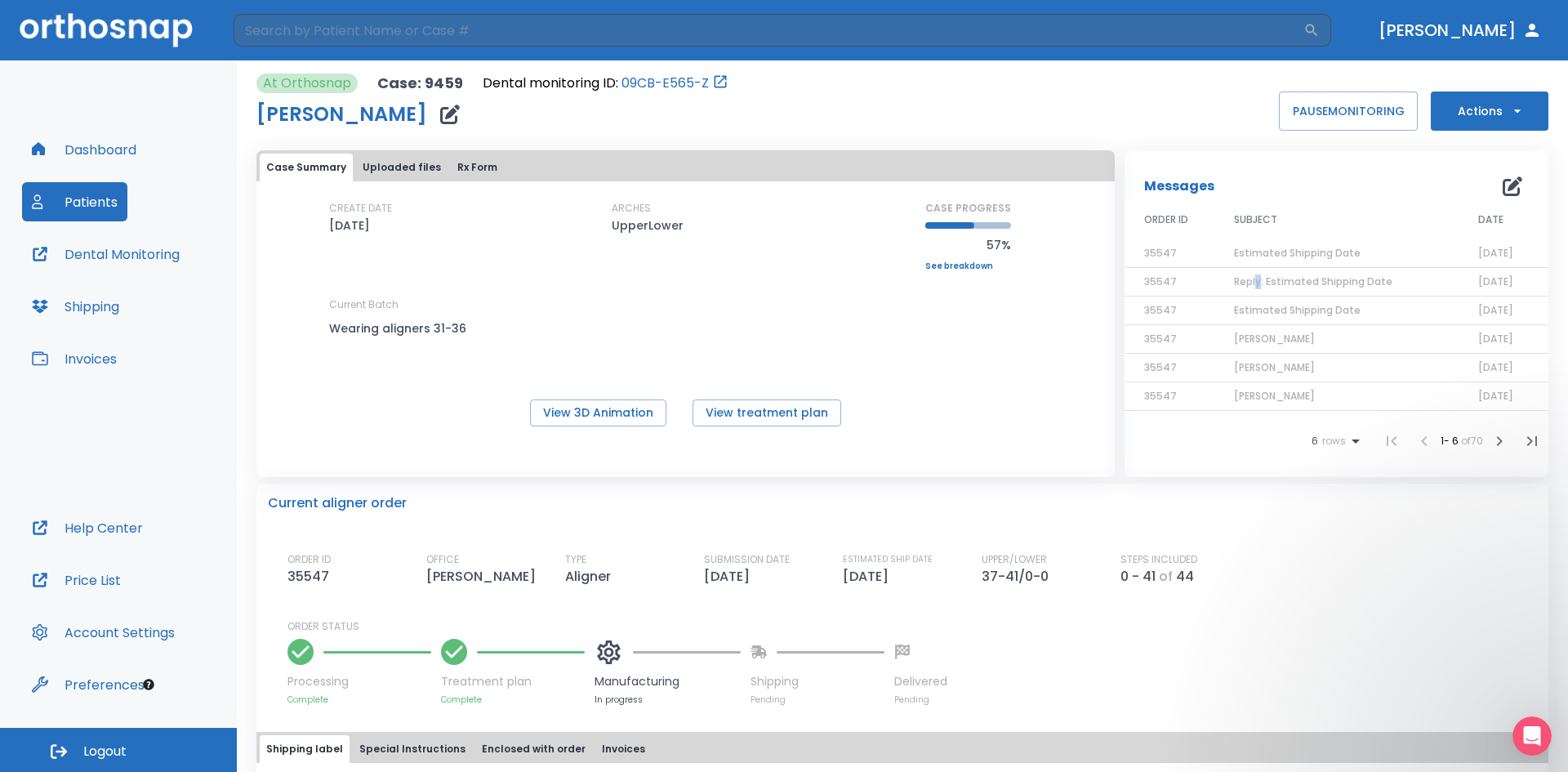
click at [1250, 282] on span "Reply: Estimated Shipping Date" at bounding box center [1313, 281] width 159 height 14
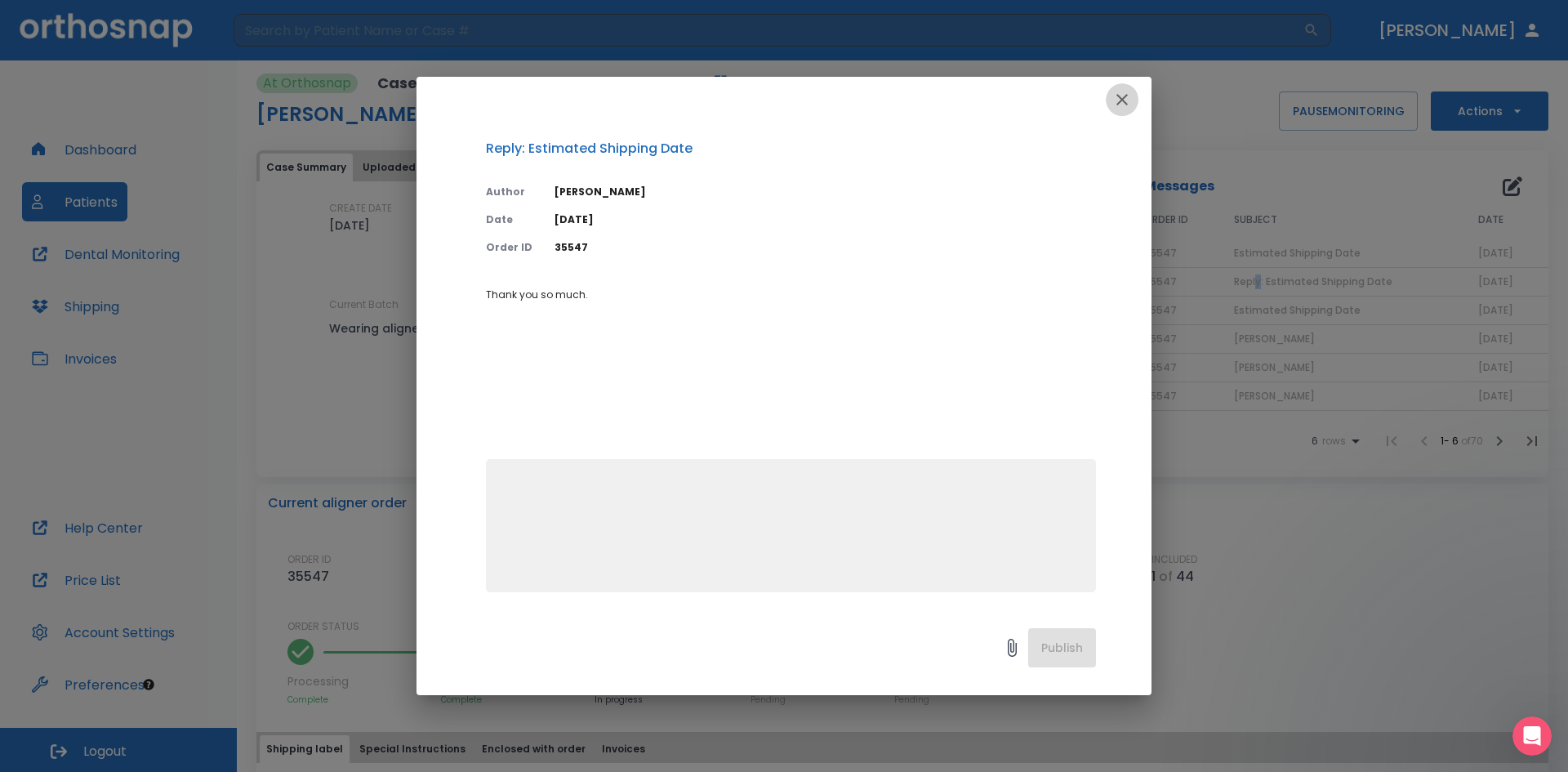
click at [1117, 102] on icon "button" at bounding box center [1121, 99] width 19 height 19
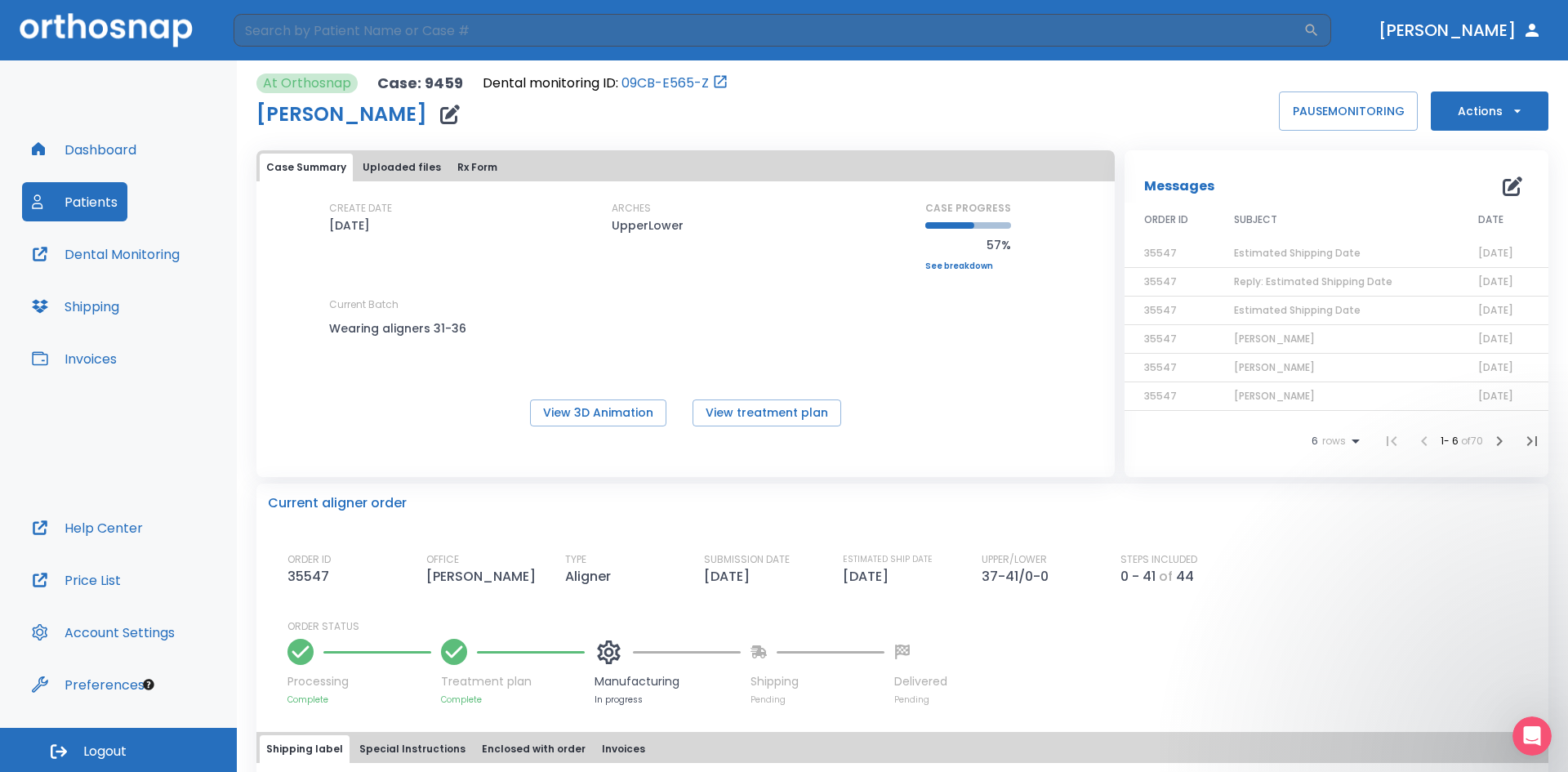
click at [1283, 254] on span "Estimated Shipping Date" at bounding box center [1297, 252] width 126 height 14
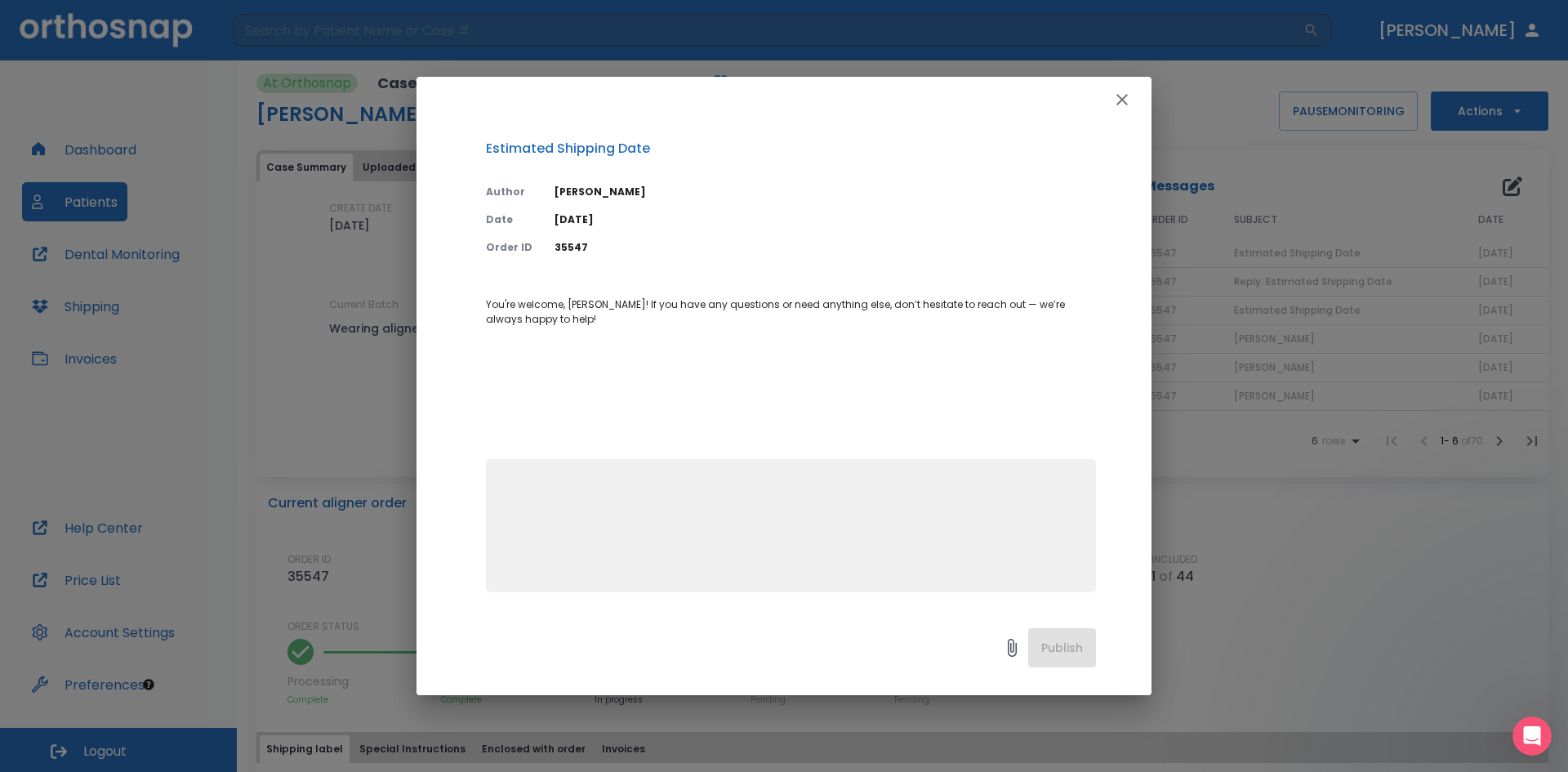
click at [1125, 93] on icon "button" at bounding box center [1121, 99] width 19 height 19
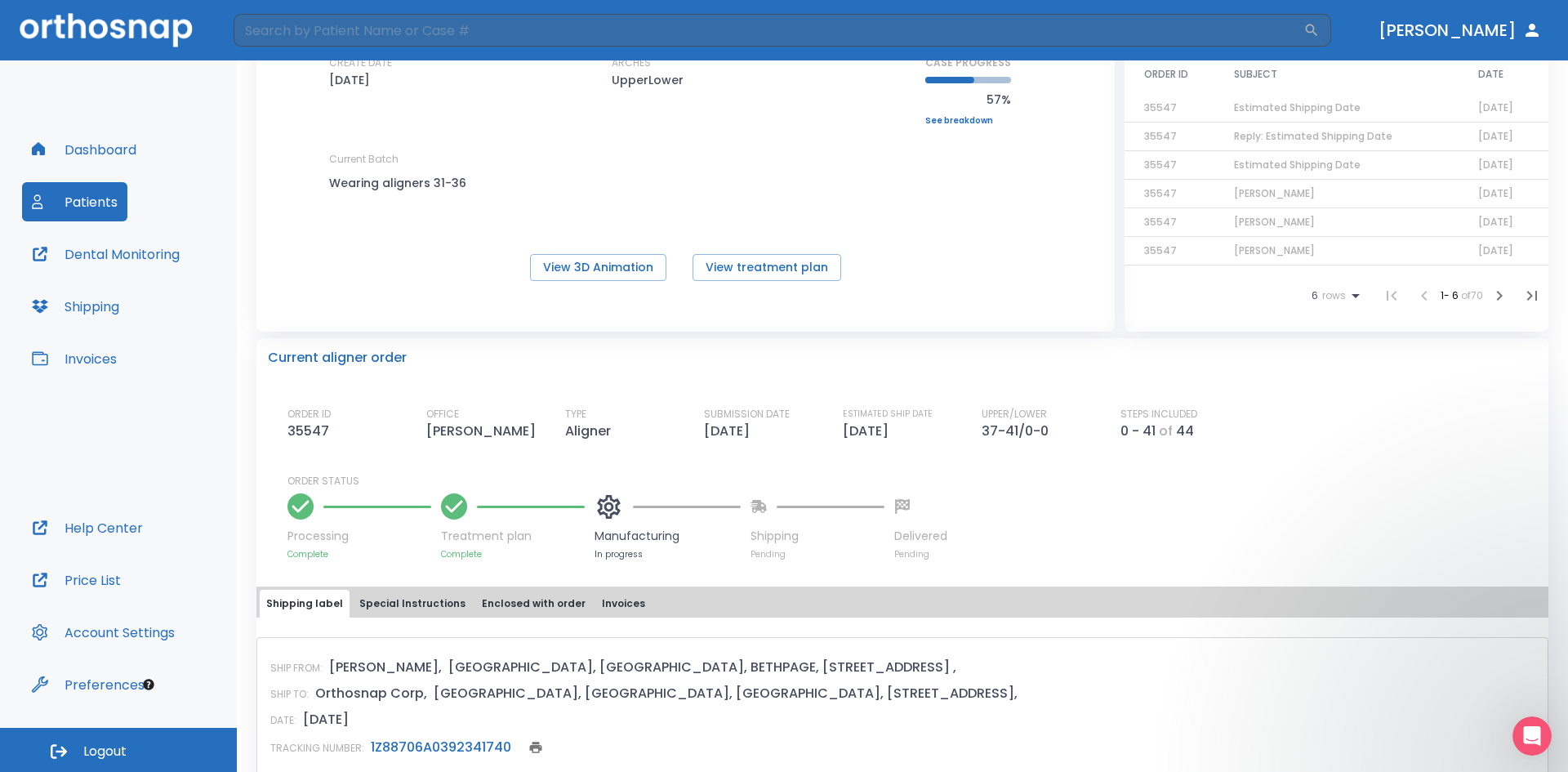
scroll to position [327, 0]
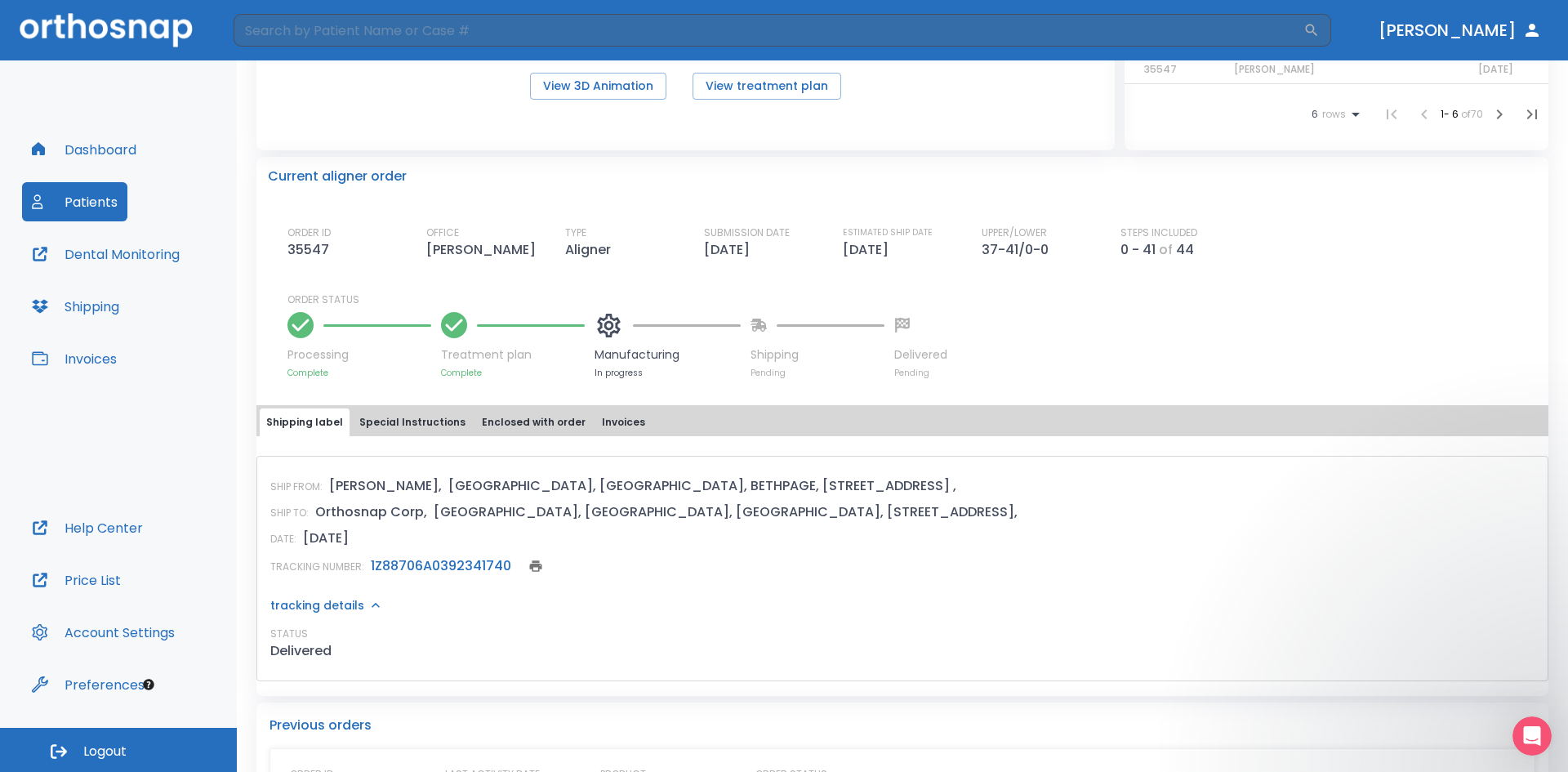
click at [618, 334] on icon at bounding box center [608, 325] width 29 height 29
